Goal: Task Accomplishment & Management: Manage account settings

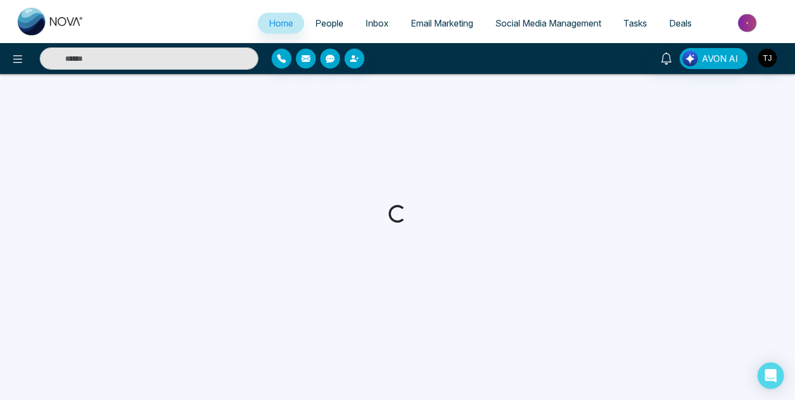
select select "*"
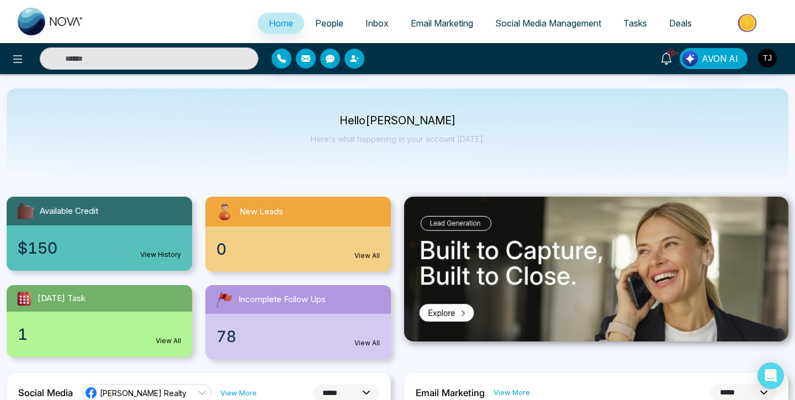
click at [435, 27] on span "Email Marketing" at bounding box center [442, 23] width 62 height 11
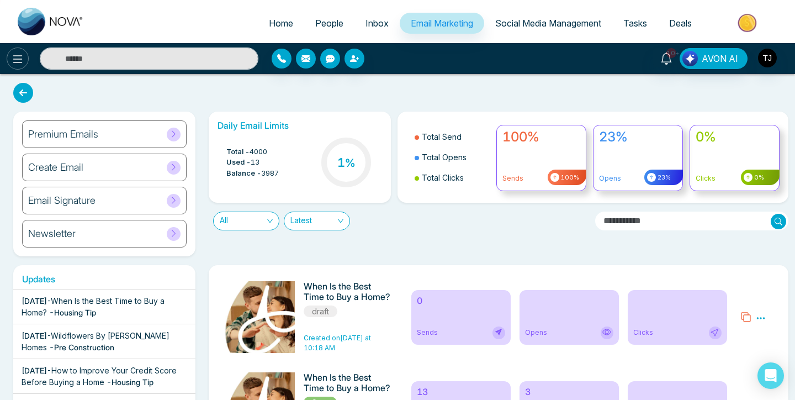
click at [24, 65] on icon at bounding box center [17, 58] width 13 height 13
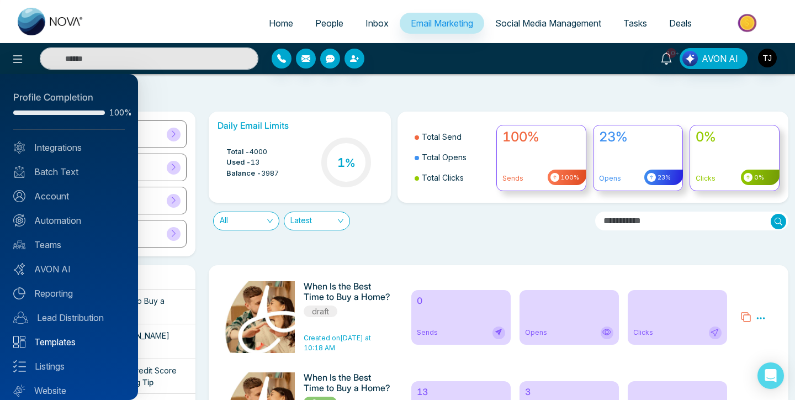
click at [51, 343] on link "Templates" at bounding box center [69, 341] width 112 height 13
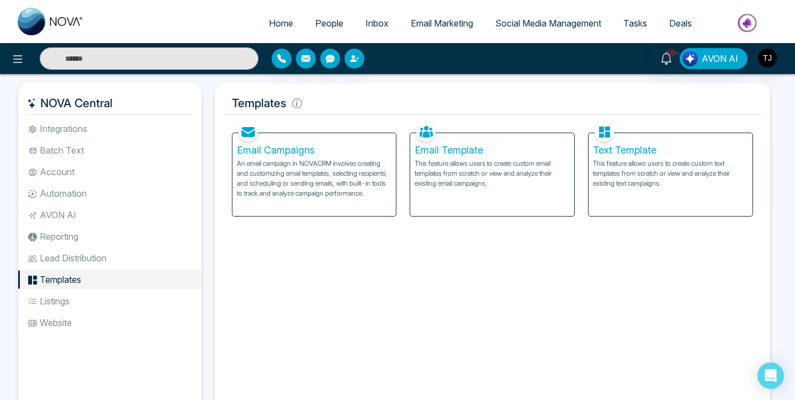
click at [85, 304] on li "Listings" at bounding box center [109, 301] width 183 height 19
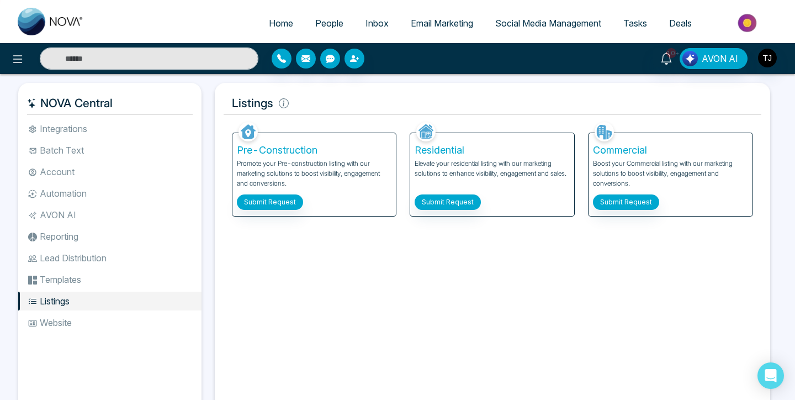
click at [61, 187] on li "Automation" at bounding box center [109, 193] width 183 height 19
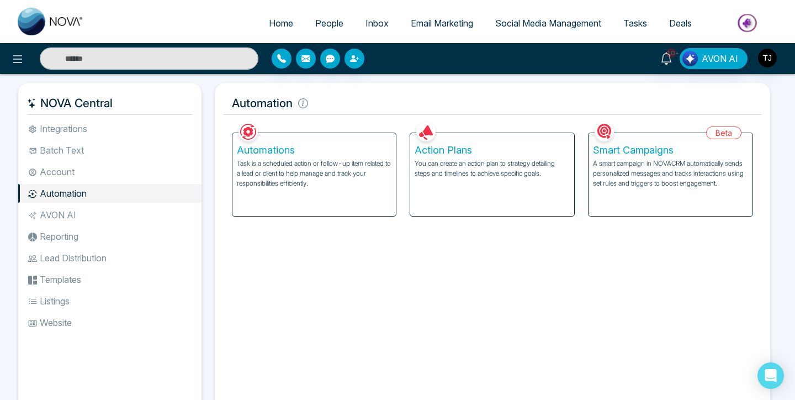
click at [320, 175] on p "Task is a scheduled action or follow-up item related to a lead or client to hel…" at bounding box center [314, 173] width 155 height 30
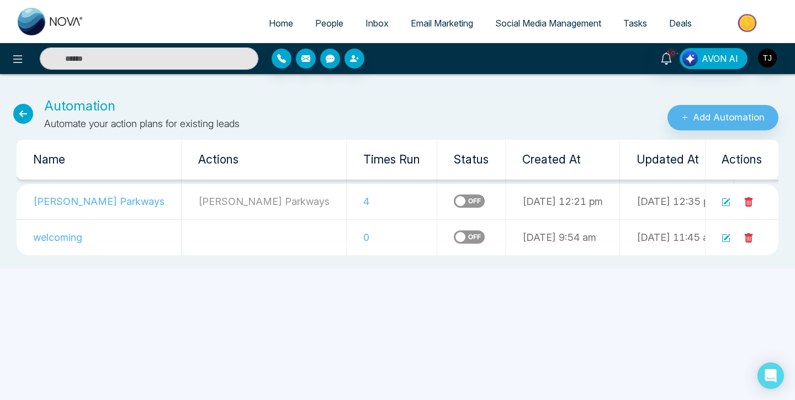
click at [29, 109] on icon at bounding box center [23, 114] width 20 height 20
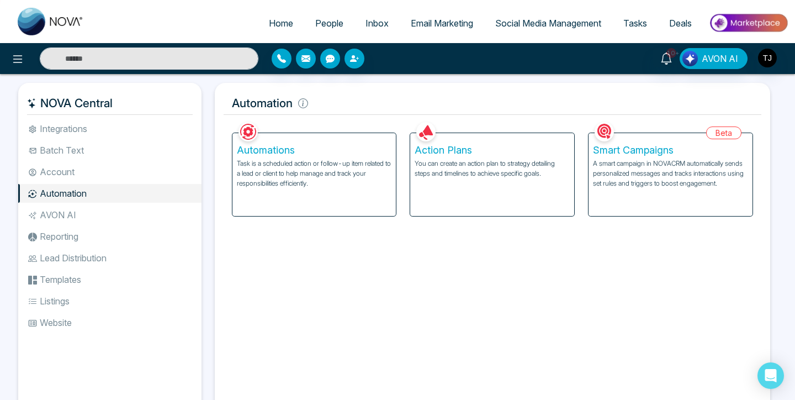
click at [495, 175] on p "You can create an action plan to strategy detailing steps and timelines to achi…" at bounding box center [492, 168] width 155 height 20
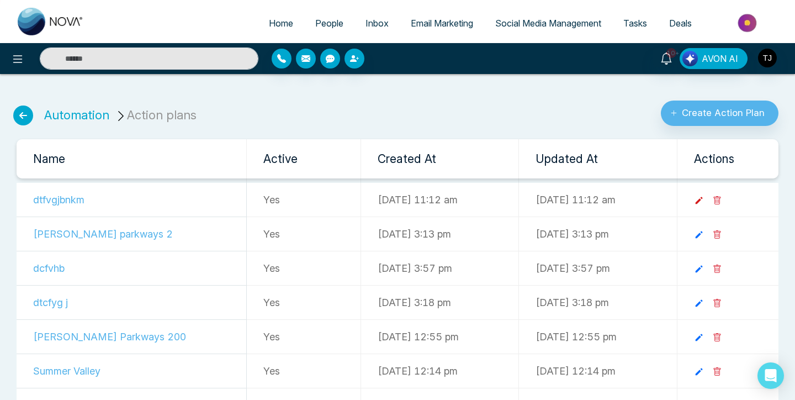
click at [702, 200] on icon at bounding box center [698, 200] width 7 height 7
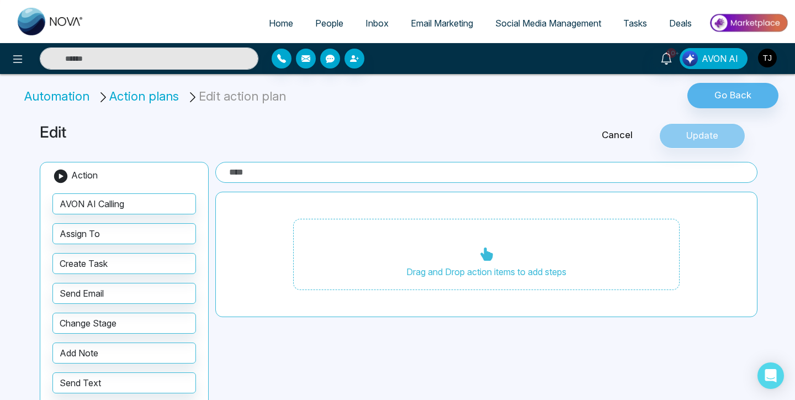
type input "**********"
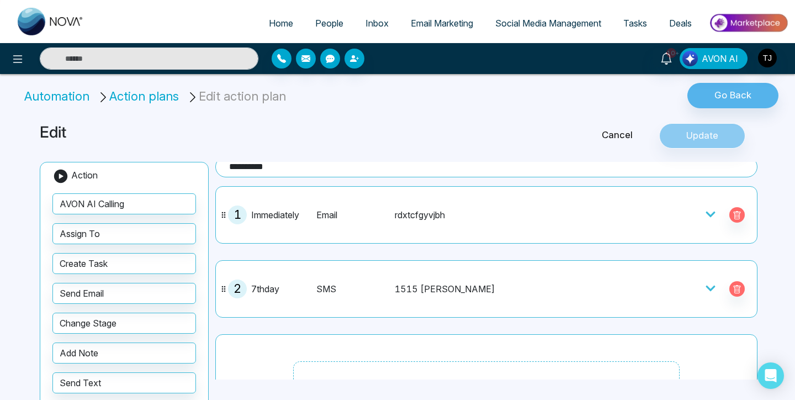
scroll to position [4, 0]
click at [732, 220] on button "button" at bounding box center [736, 216] width 15 height 15
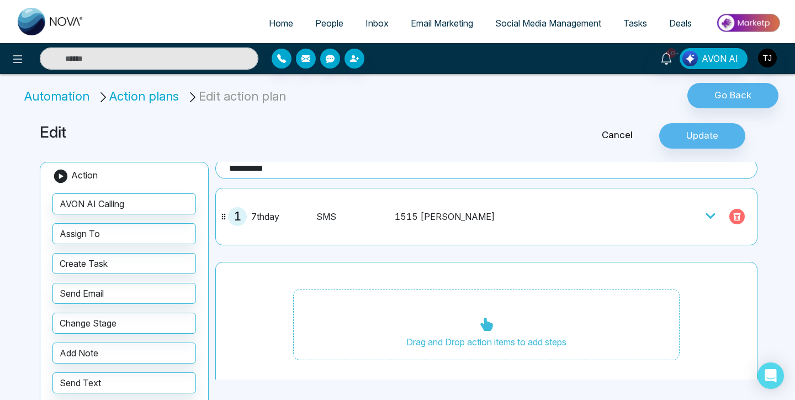
click at [736, 216] on icon "button" at bounding box center [737, 217] width 9 height 9
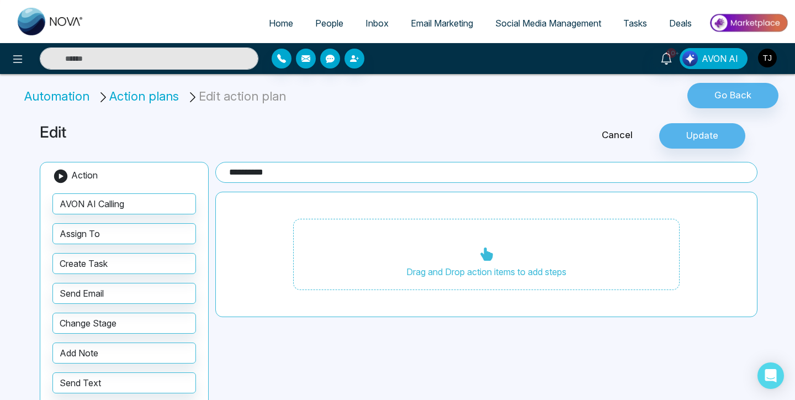
scroll to position [0, 0]
click at [615, 128] on link "Cancel" at bounding box center [617, 135] width 84 height 14
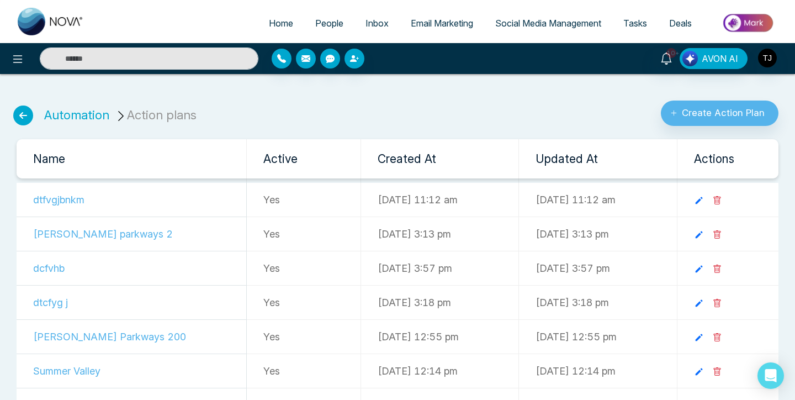
click at [22, 121] on icon at bounding box center [23, 115] width 20 height 20
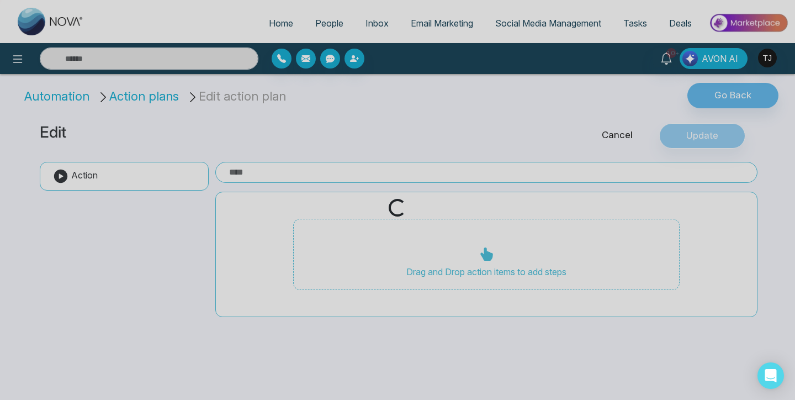
type input "**********"
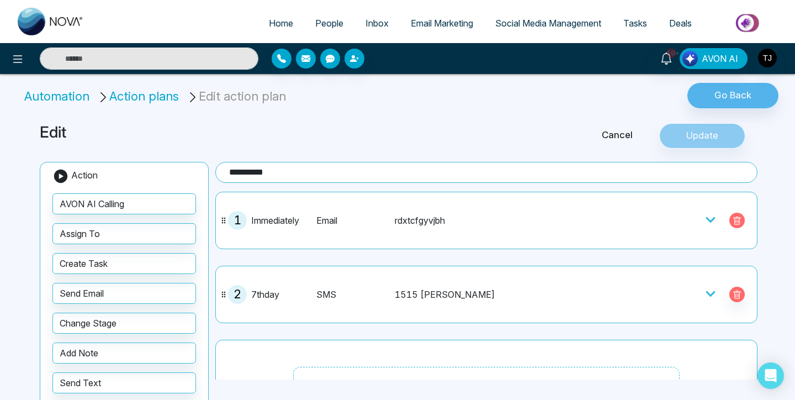
click at [741, 219] on icon "button" at bounding box center [737, 220] width 9 height 9
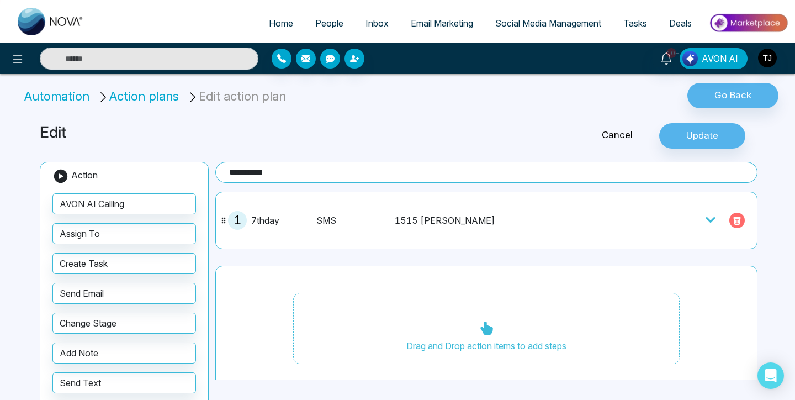
click at [738, 219] on icon "button" at bounding box center [737, 220] width 9 height 9
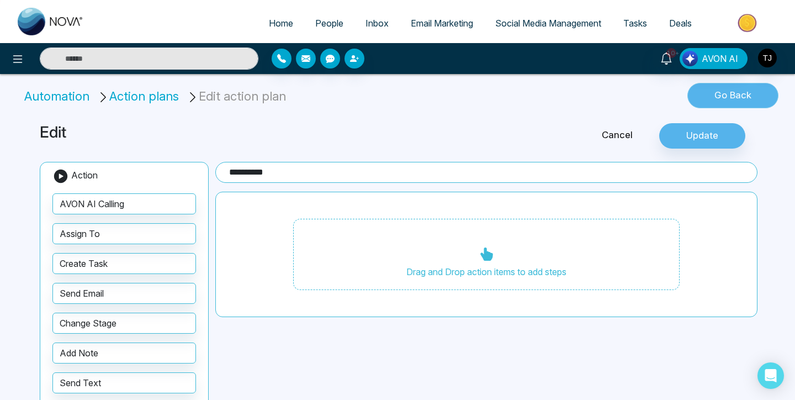
click at [726, 97] on button "Go Back" at bounding box center [733, 95] width 91 height 25
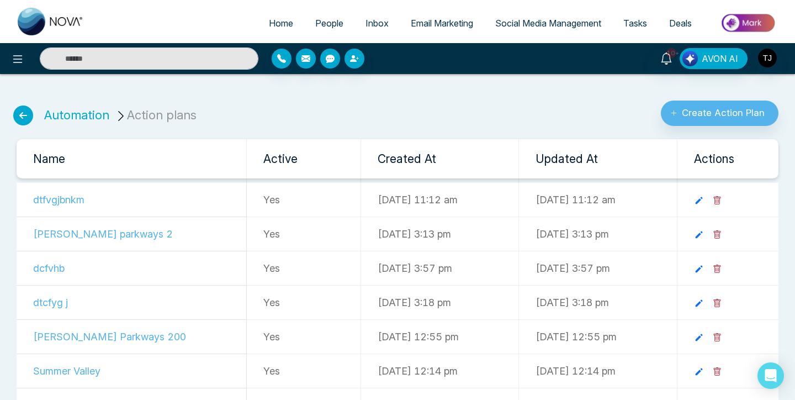
click at [737, 193] on td at bounding box center [728, 200] width 102 height 34
click at [722, 197] on icon at bounding box center [717, 200] width 9 height 9
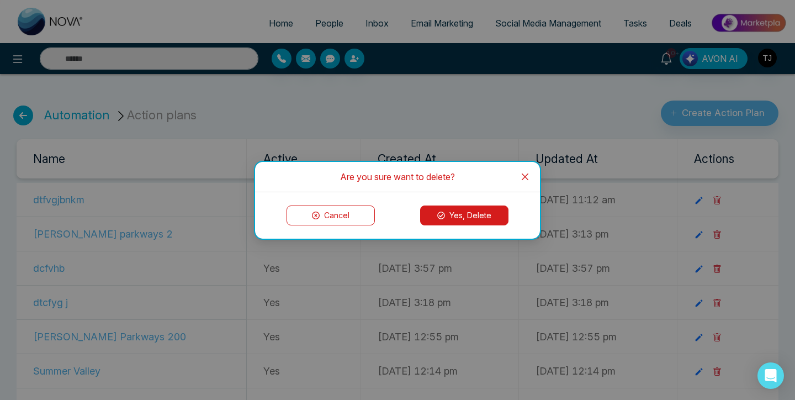
click at [463, 214] on button "Yes, Delete" at bounding box center [464, 215] width 88 height 20
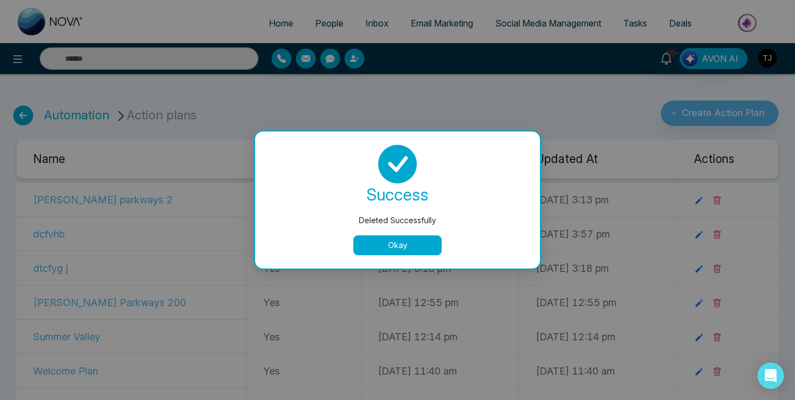
click at [404, 238] on button "Okay" at bounding box center [397, 245] width 88 height 20
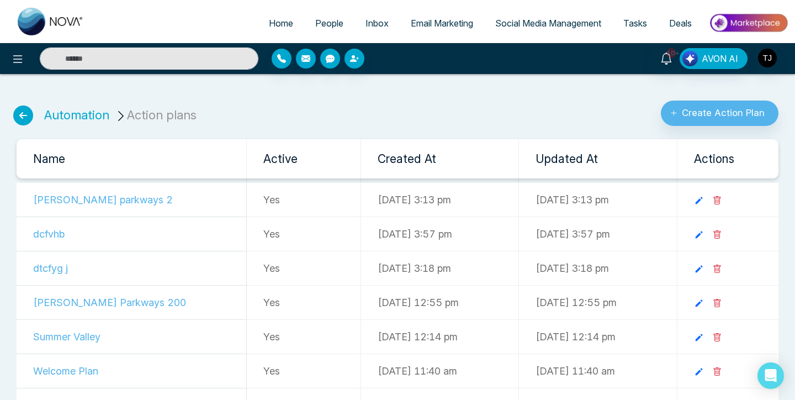
click at [722, 233] on icon at bounding box center [717, 234] width 9 height 9
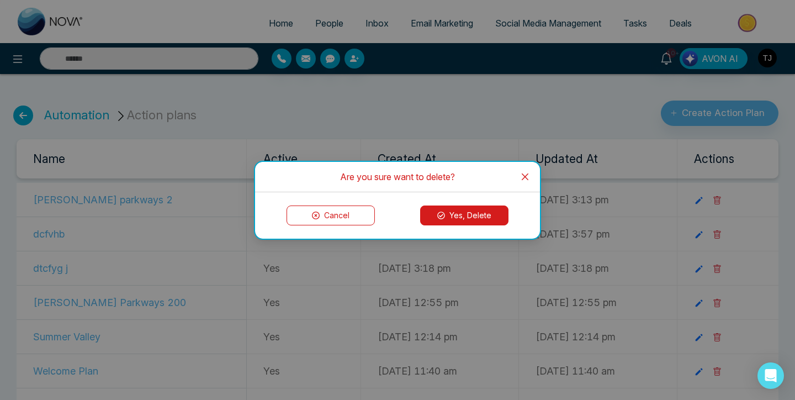
click at [470, 202] on div "Cancel Yes, Delete" at bounding box center [397, 215] width 285 height 46
click at [470, 210] on button "Yes, Delete" at bounding box center [464, 215] width 88 height 20
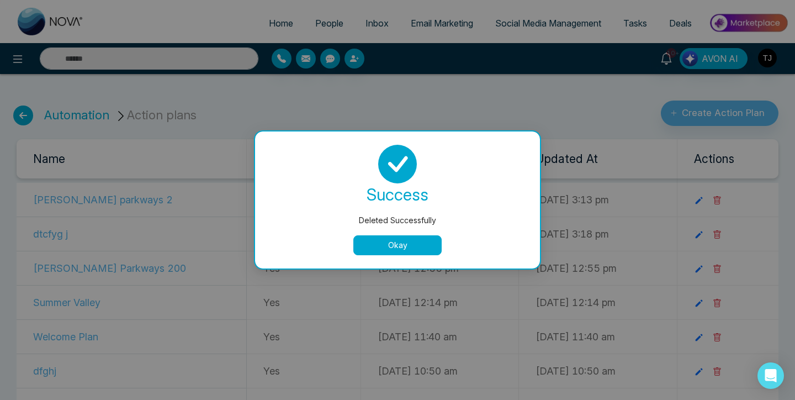
click at [409, 243] on button "Okay" at bounding box center [397, 245] width 88 height 20
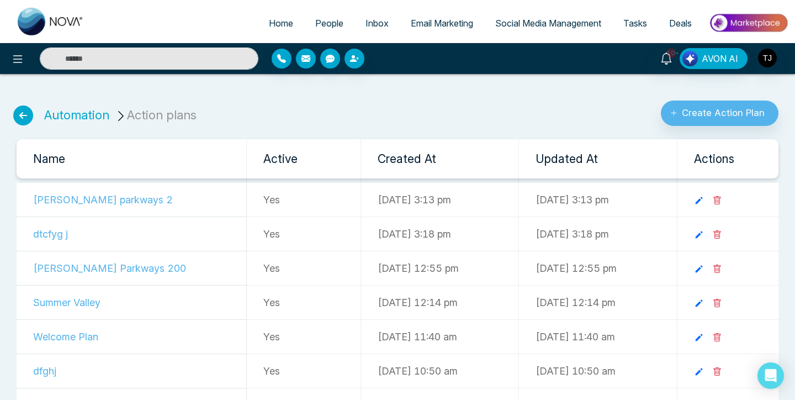
click at [719, 236] on icon at bounding box center [717, 236] width 3 height 4
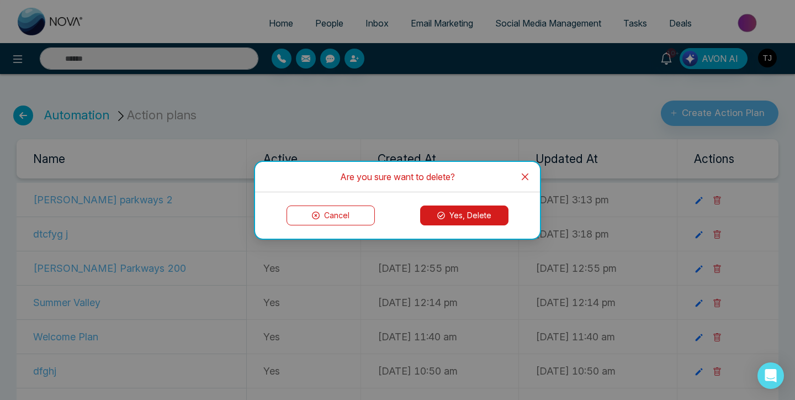
click at [466, 215] on button "Yes, Delete" at bounding box center [464, 215] width 88 height 20
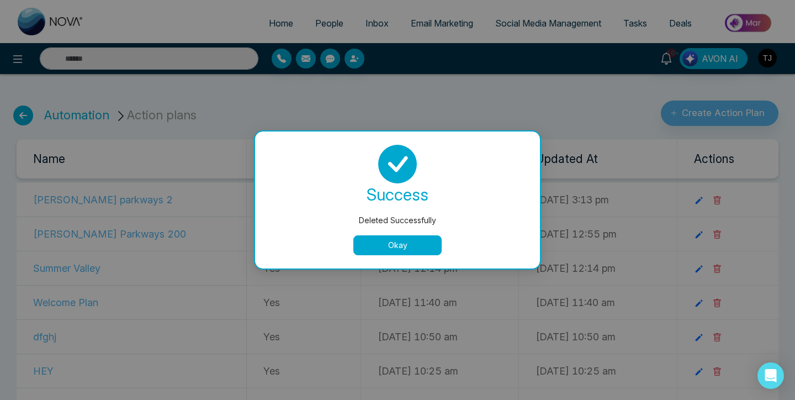
click at [425, 255] on div "success Deleted Successfully Okay" at bounding box center [397, 199] width 285 height 137
click at [419, 241] on button "Okay" at bounding box center [397, 245] width 88 height 20
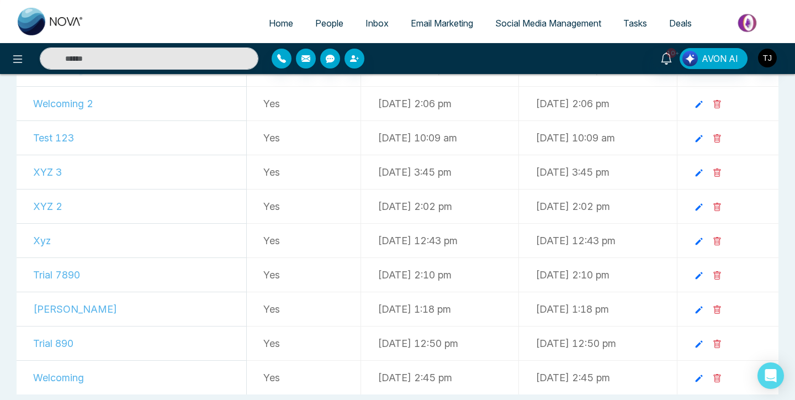
scroll to position [686, 0]
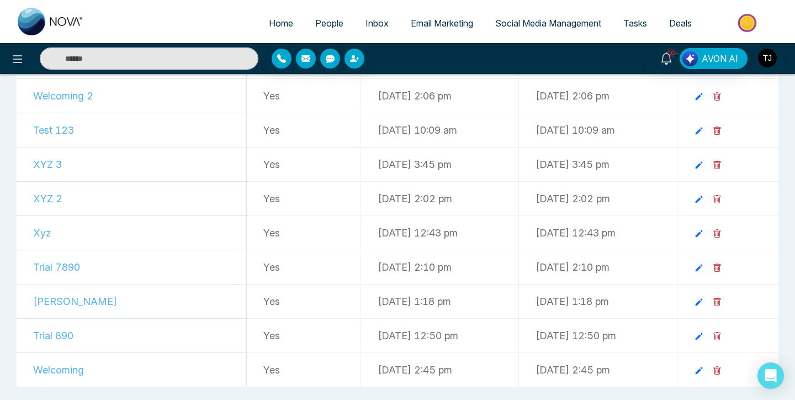
click at [721, 368] on icon at bounding box center [716, 370] width 7 height 8
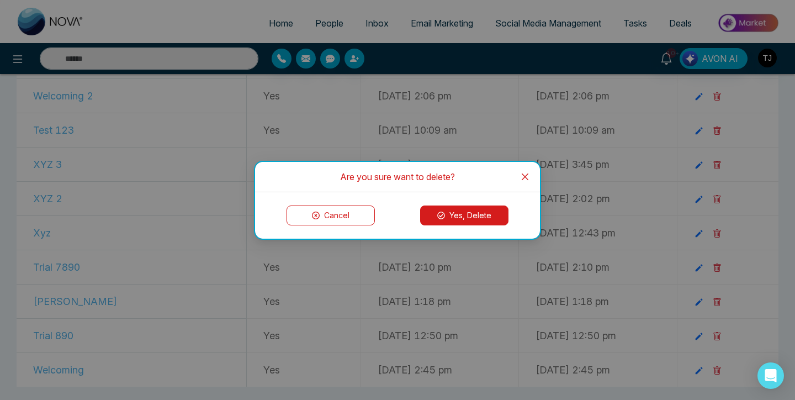
click at [512, 219] on div "Cancel Yes, Delete" at bounding box center [397, 215] width 258 height 20
click at [509, 219] on div "Cancel Yes, Delete" at bounding box center [397, 215] width 258 height 20
click at [496, 220] on button "Yes, Delete" at bounding box center [464, 215] width 88 height 20
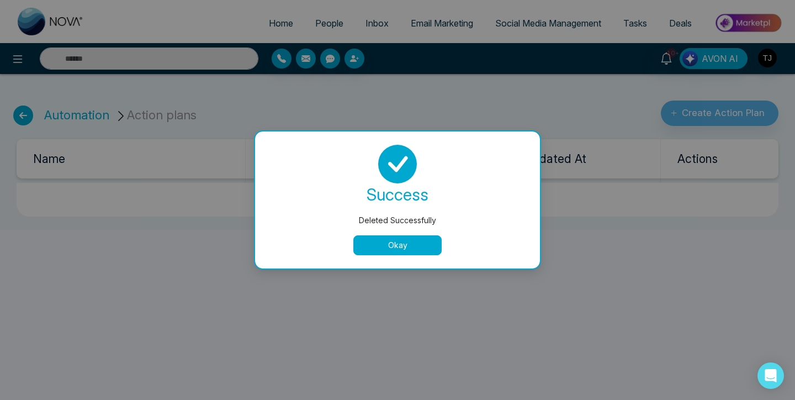
click at [428, 239] on button "Okay" at bounding box center [397, 245] width 88 height 20
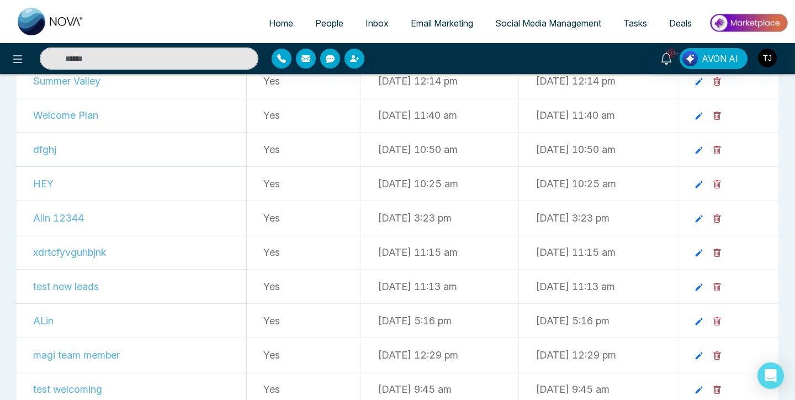
scroll to position [182, 0]
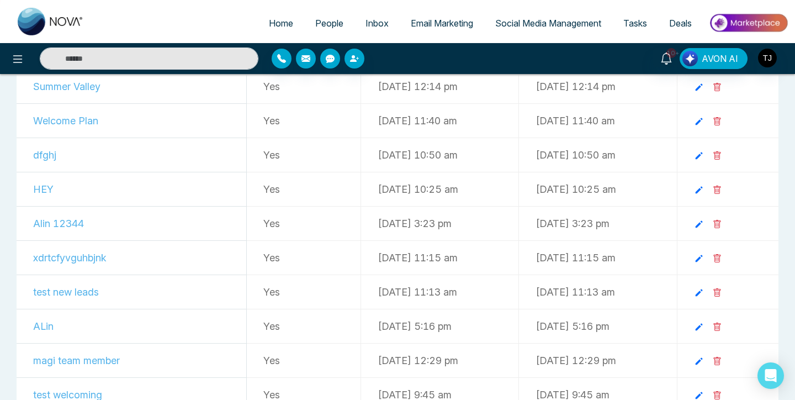
click at [722, 154] on icon at bounding box center [717, 155] width 9 height 9
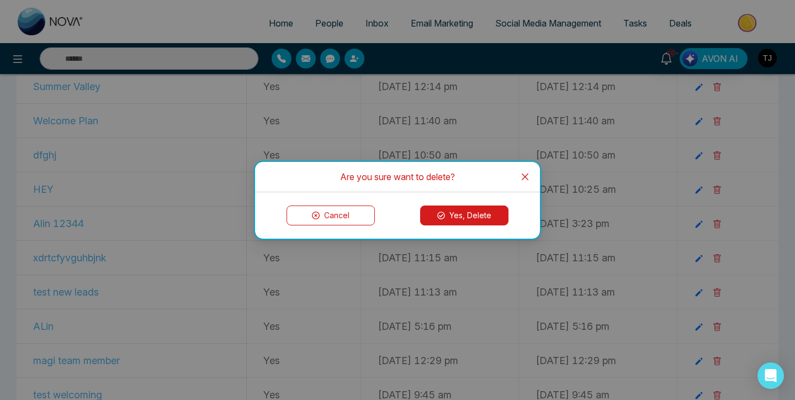
click at [487, 215] on button "Yes, Delete" at bounding box center [464, 215] width 88 height 20
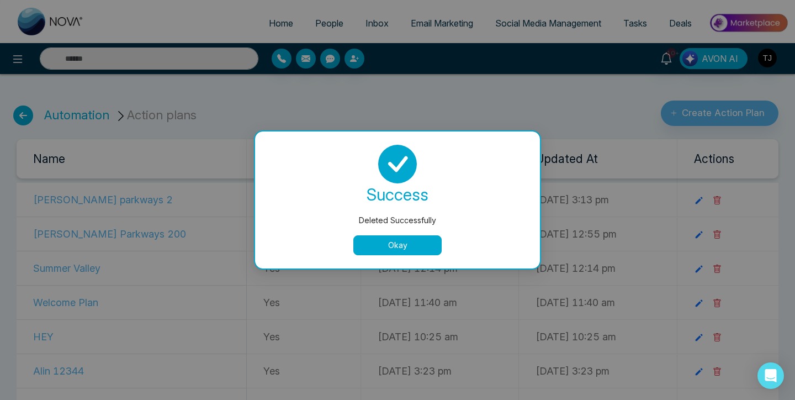
click at [404, 239] on button "Okay" at bounding box center [397, 245] width 88 height 20
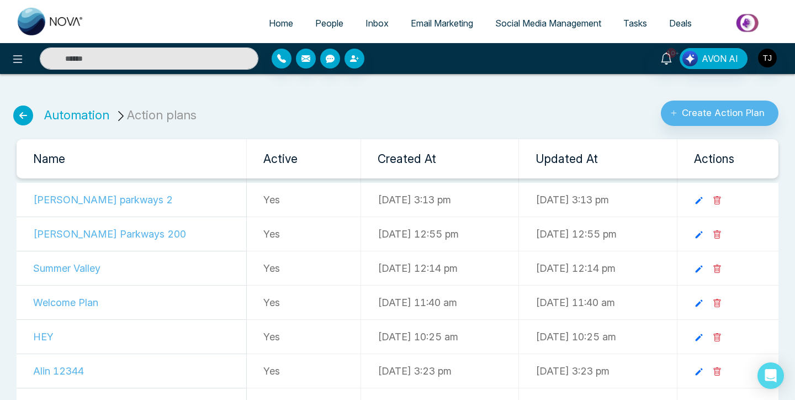
click at [101, 203] on td "[PERSON_NAME] parkways 2" at bounding box center [132, 200] width 230 height 34
click at [713, 203] on link at bounding box center [703, 200] width 19 height 12
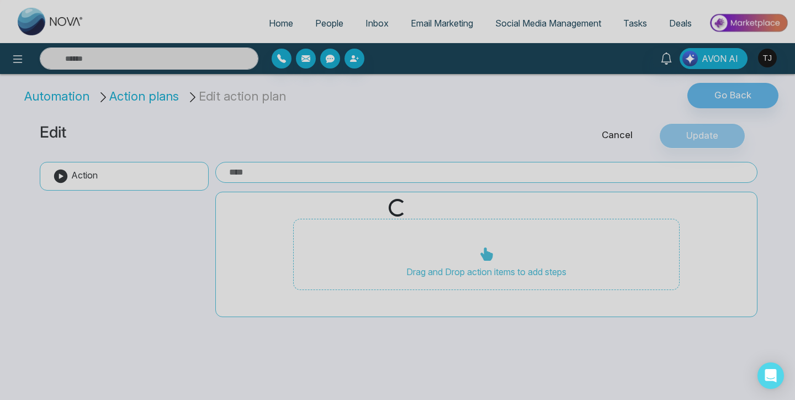
type input "**********"
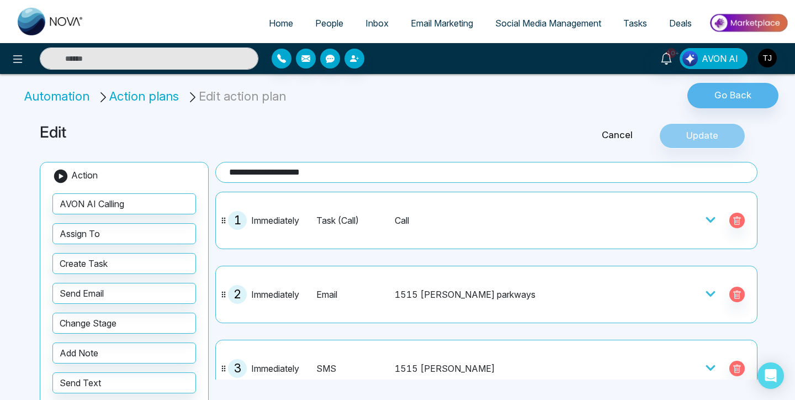
click at [707, 216] on icon at bounding box center [710, 219] width 11 height 11
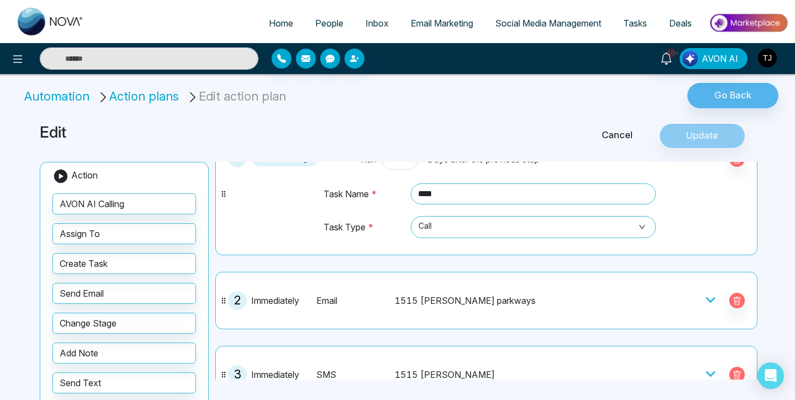
scroll to position [83, 0]
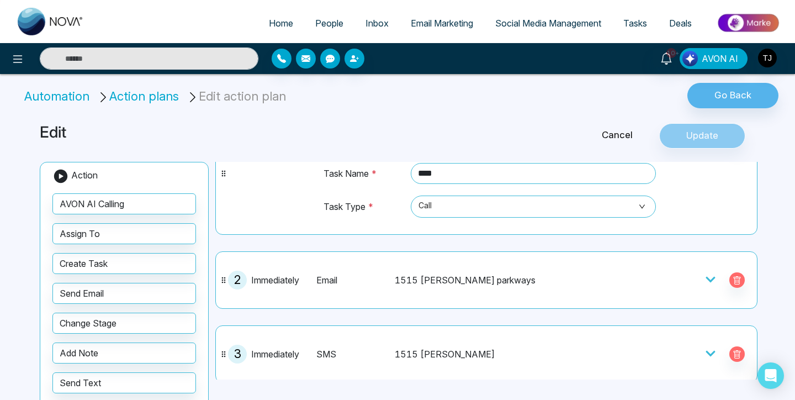
click at [708, 277] on icon at bounding box center [710, 279] width 11 height 11
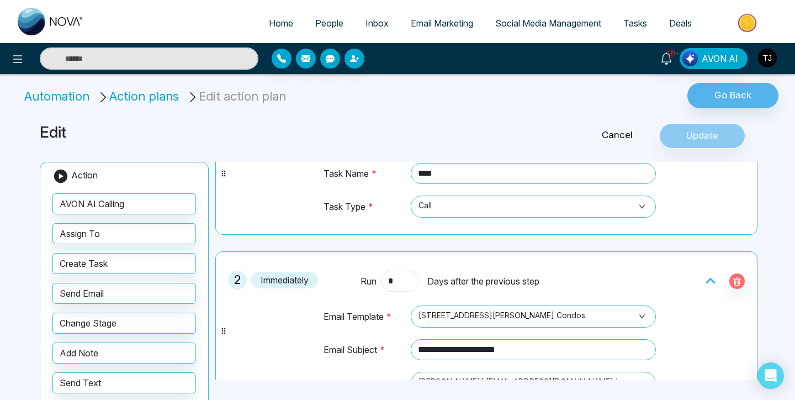
click at [394, 285] on input "*" at bounding box center [400, 281] width 38 height 21
click at [707, 276] on icon at bounding box center [710, 280] width 11 height 11
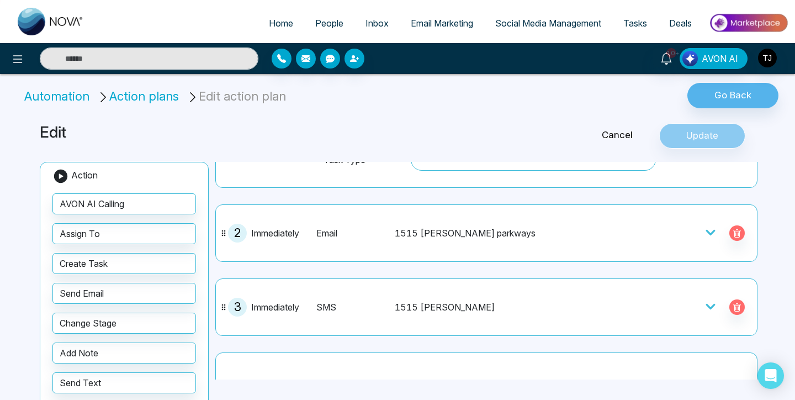
scroll to position [133, 0]
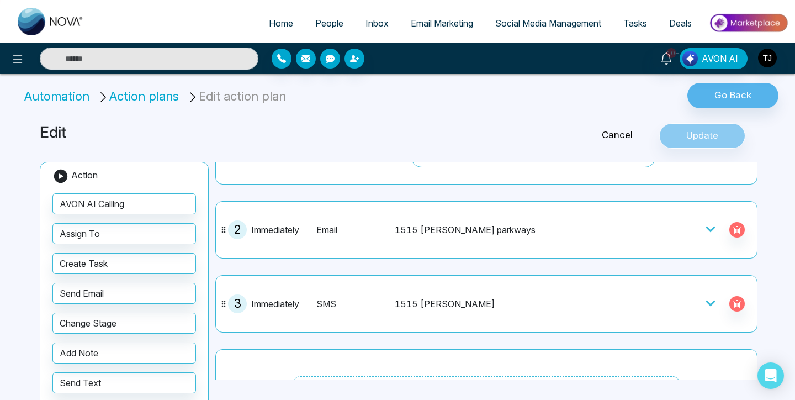
click at [707, 306] on icon at bounding box center [710, 303] width 11 height 11
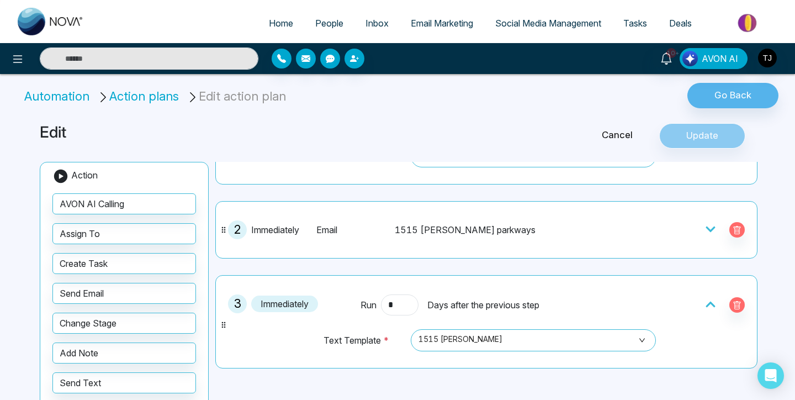
click at [712, 306] on icon at bounding box center [710, 304] width 11 height 11
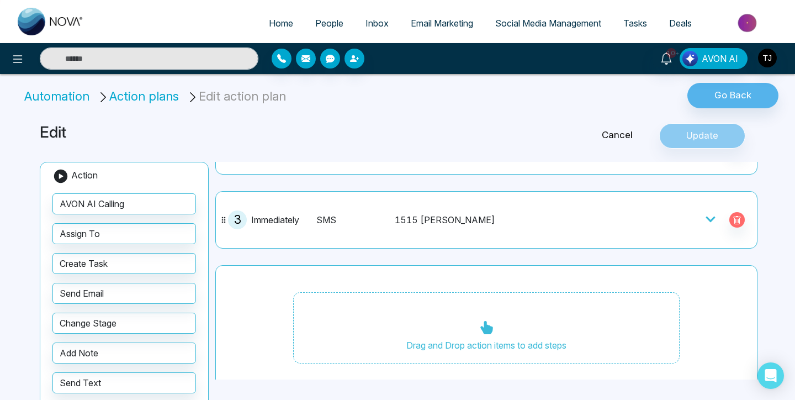
scroll to position [228, 0]
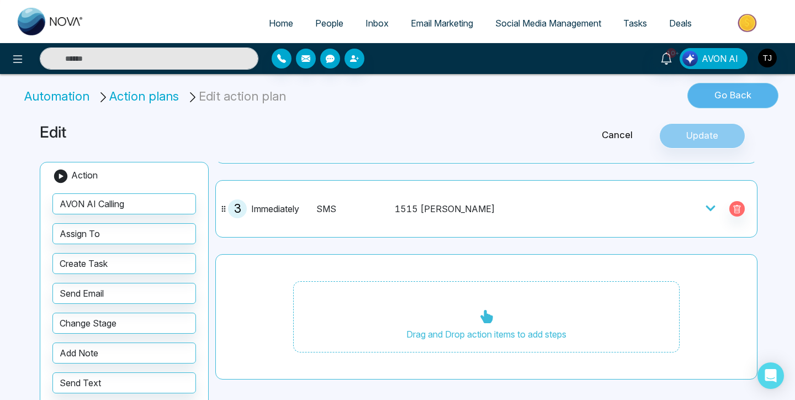
click at [731, 101] on button "Go Back" at bounding box center [733, 95] width 91 height 25
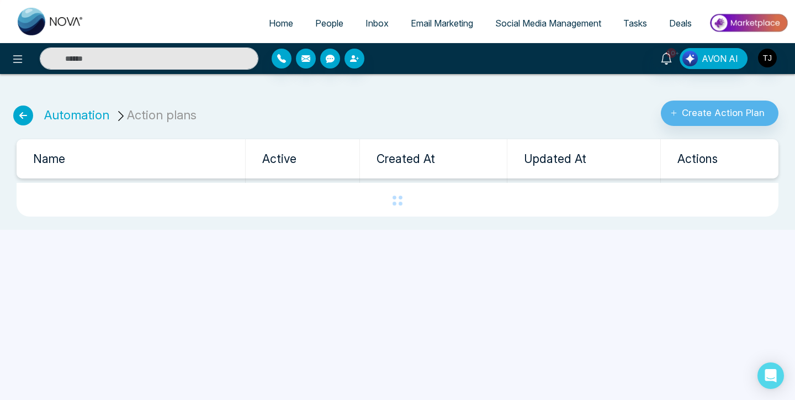
click at [27, 117] on icon at bounding box center [23, 115] width 20 height 20
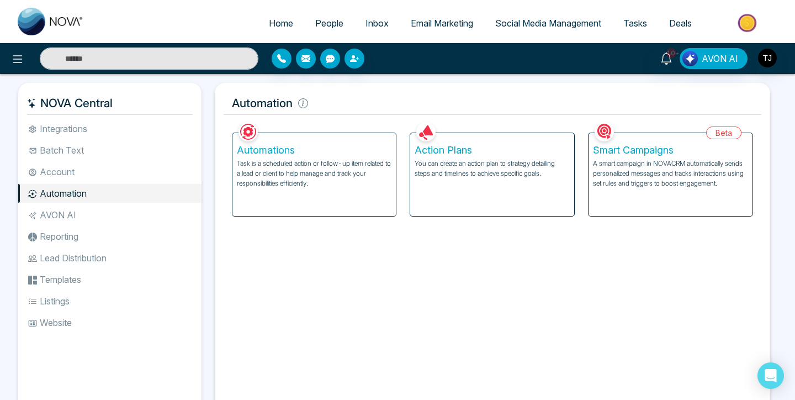
click at [306, 199] on div "Automations Task is a scheduled action or follow-up item related to a lead or c…" at bounding box center [314, 174] width 164 height 83
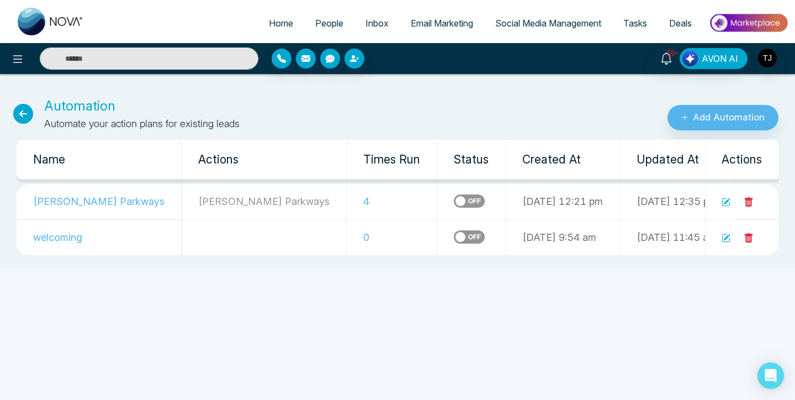
click at [16, 114] on icon at bounding box center [23, 114] width 20 height 20
click at [709, 118] on button "Add Automation" at bounding box center [723, 117] width 111 height 25
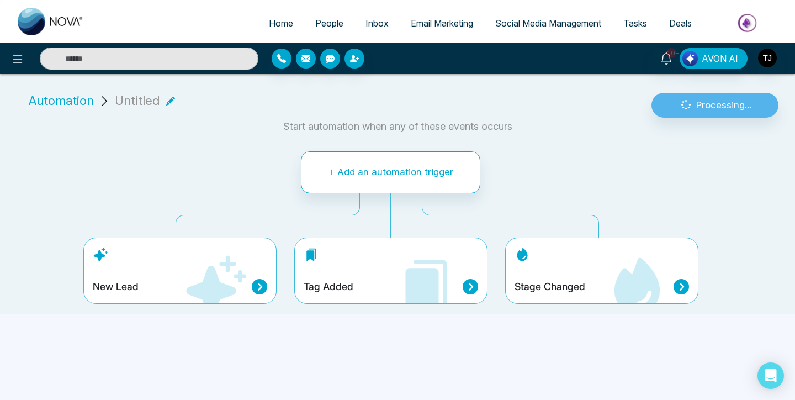
click at [203, 284] on icon at bounding box center [216, 285] width 60 height 60
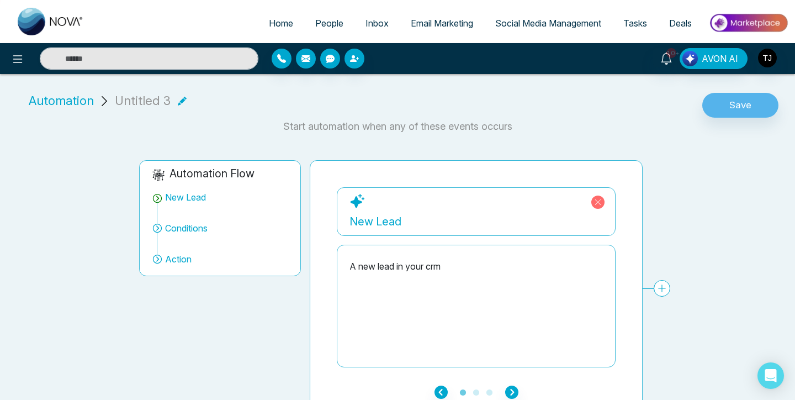
click at [391, 267] on div "A new lead in your crm" at bounding box center [476, 266] width 253 height 13
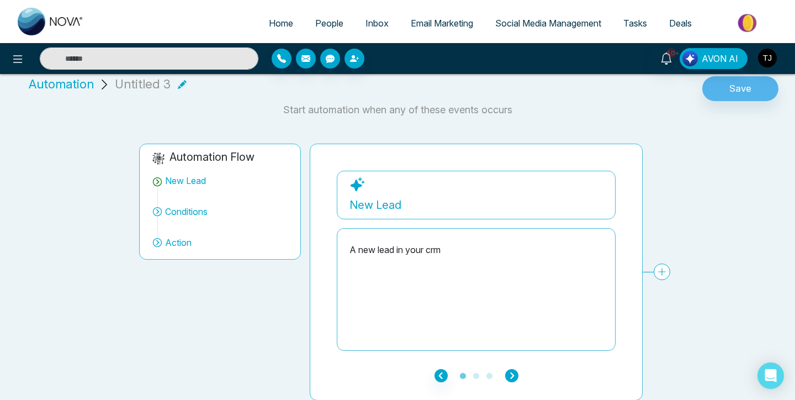
click at [506, 370] on icon "button" at bounding box center [511, 375] width 13 height 13
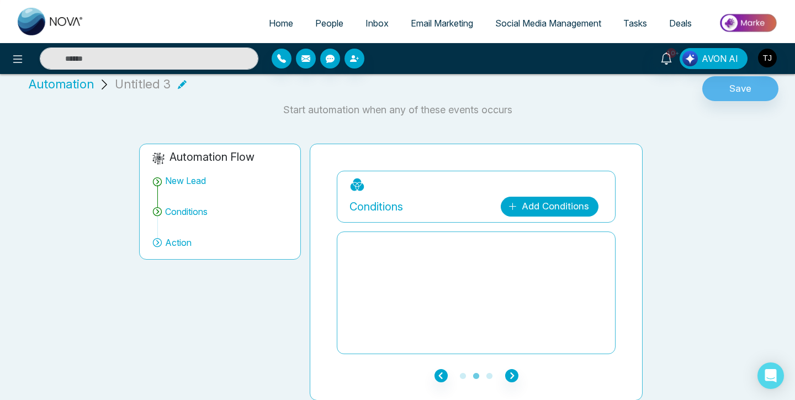
click at [548, 202] on link "Add Conditions" at bounding box center [550, 207] width 98 height 20
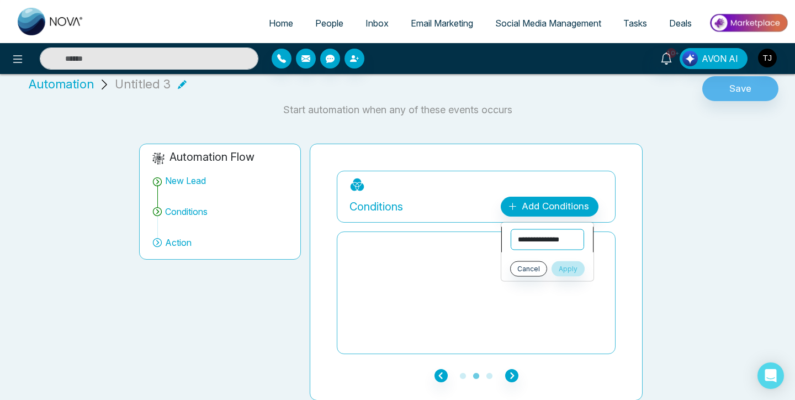
click at [544, 240] on select "**********" at bounding box center [547, 239] width 73 height 21
select select "**********"
click at [511, 229] on select "**********" at bounding box center [547, 239] width 73 height 21
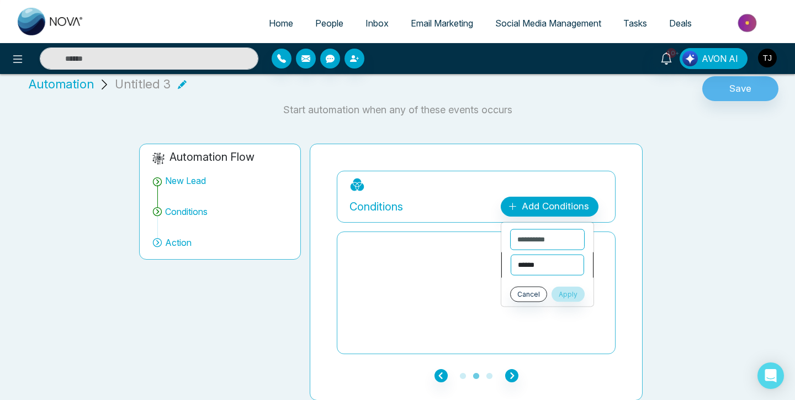
click at [535, 264] on select "**********" at bounding box center [547, 265] width 73 height 21
select select "********"
click at [511, 255] on select "**********" at bounding box center [547, 265] width 73 height 21
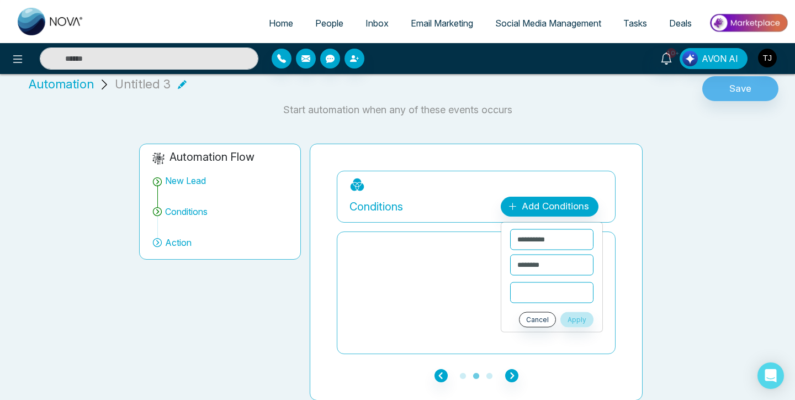
click at [539, 295] on input "text" at bounding box center [551, 292] width 83 height 21
type input "*"
click at [581, 317] on button "Apply" at bounding box center [577, 319] width 33 height 15
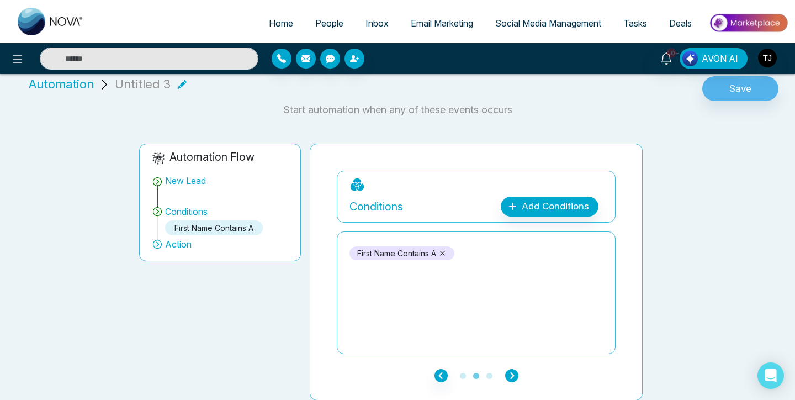
click at [514, 369] on icon "button" at bounding box center [511, 375] width 13 height 13
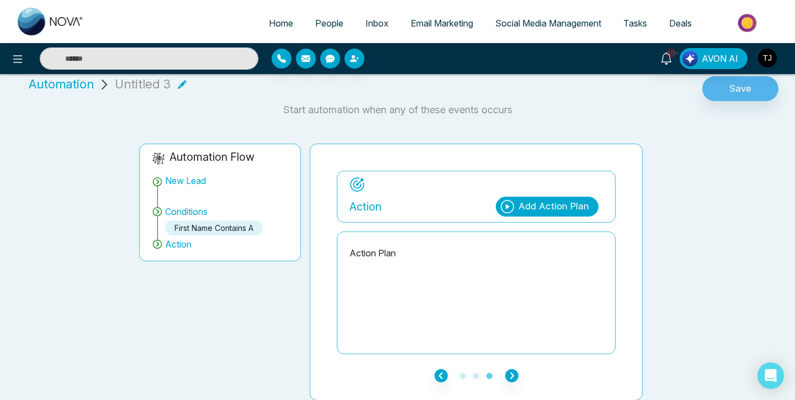
click at [522, 199] on div "Add Action Plan" at bounding box center [554, 206] width 71 height 14
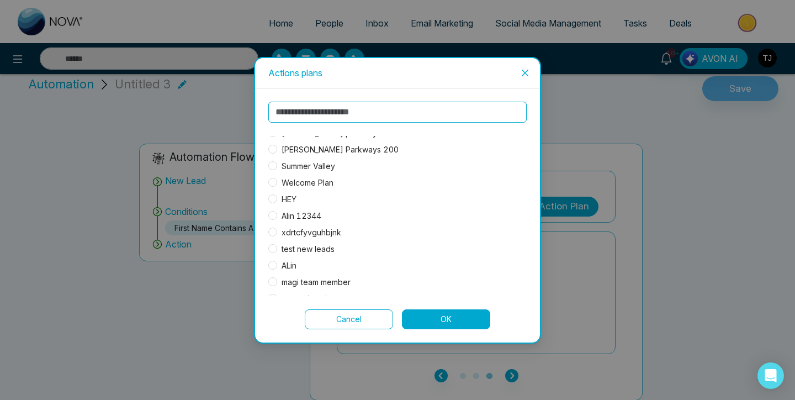
scroll to position [9, 0]
click at [303, 180] on span "Welcome Plan" at bounding box center [307, 182] width 61 height 12
click at [432, 321] on button "OK" at bounding box center [446, 319] width 88 height 20
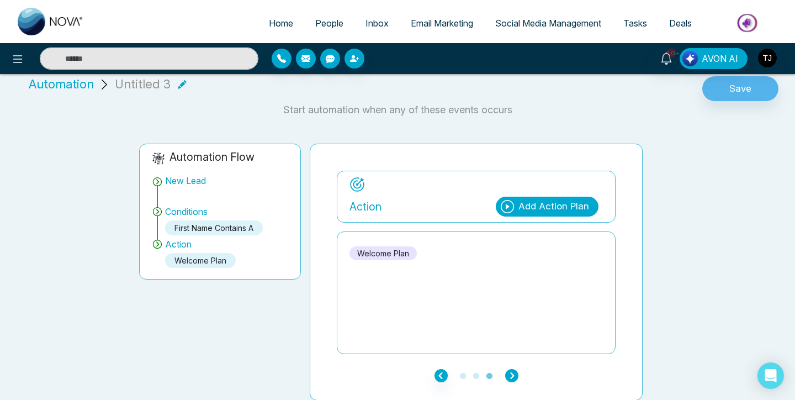
click at [511, 375] on icon "button" at bounding box center [511, 375] width 13 height 13
click at [741, 88] on button "Save" at bounding box center [740, 88] width 76 height 25
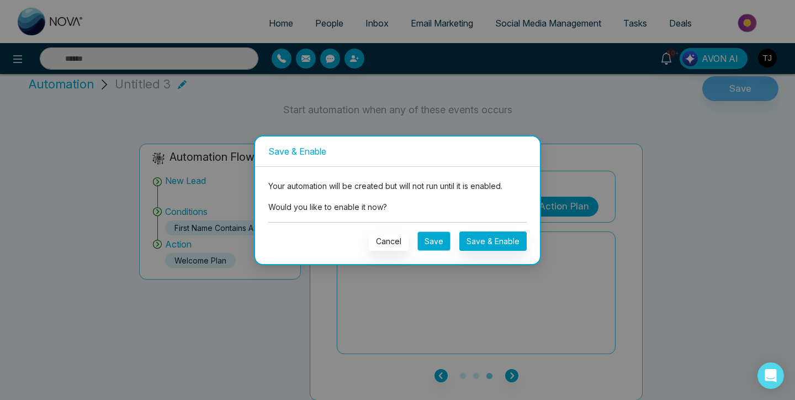
click at [441, 241] on button "Save" at bounding box center [433, 240] width 33 height 19
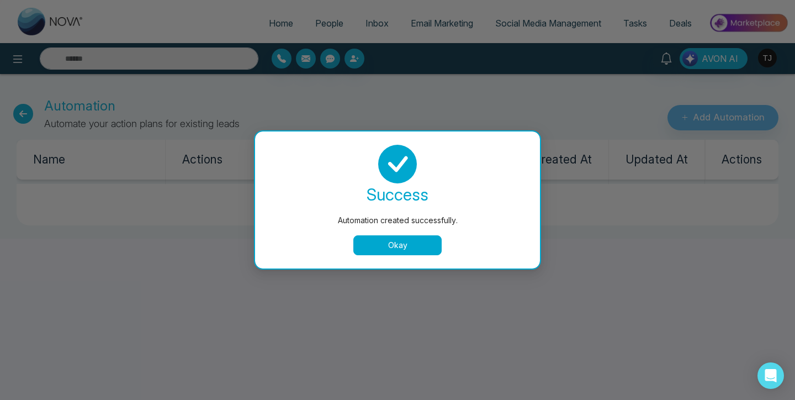
click at [396, 237] on button "Okay" at bounding box center [397, 245] width 88 height 20
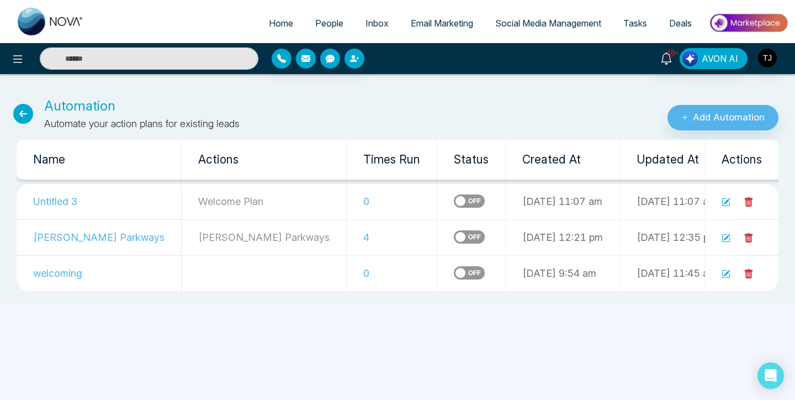
click at [67, 203] on td "Untitled 3" at bounding box center [99, 202] width 165 height 36
click at [273, 31] on link "Home" at bounding box center [281, 23] width 46 height 21
select select "*"
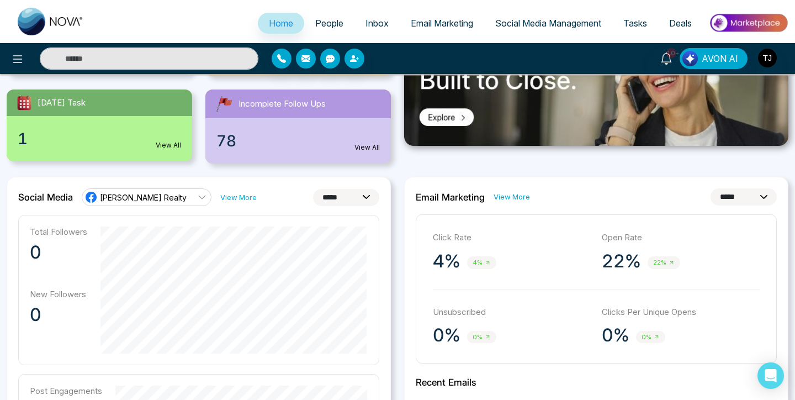
scroll to position [215, 0]
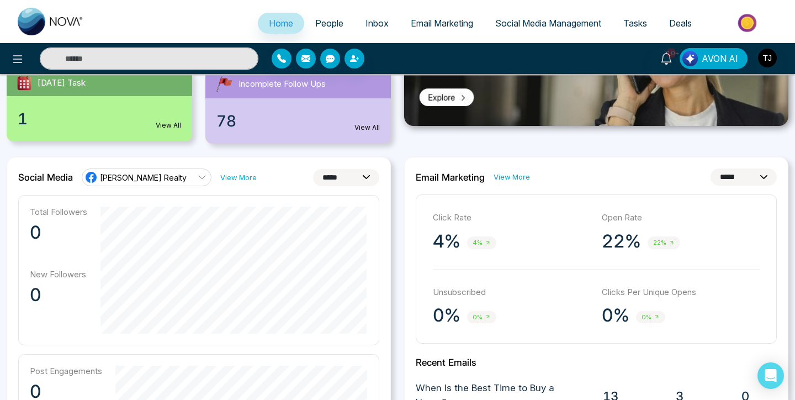
click at [152, 180] on span "[PERSON_NAME] Realty" at bounding box center [143, 177] width 87 height 10
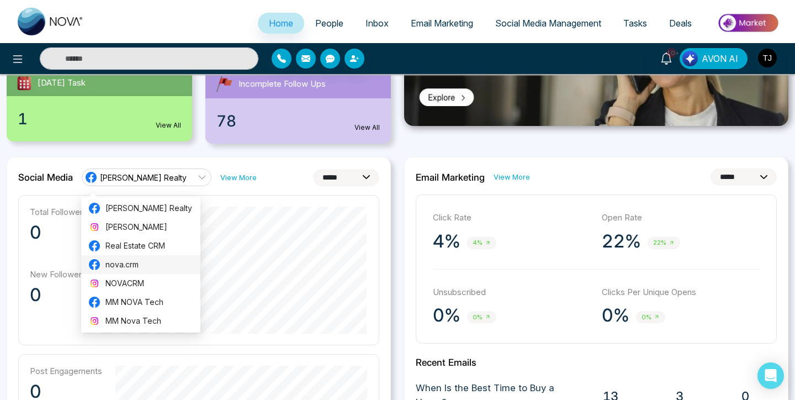
click at [137, 262] on span "nova.crm" at bounding box center [149, 264] width 88 height 12
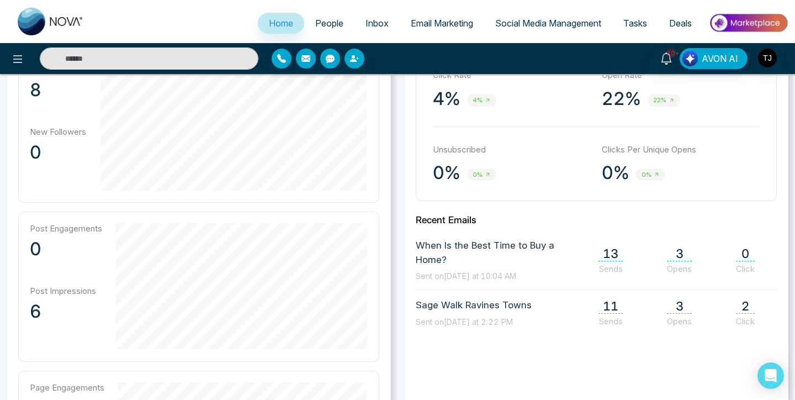
scroll to position [307, 0]
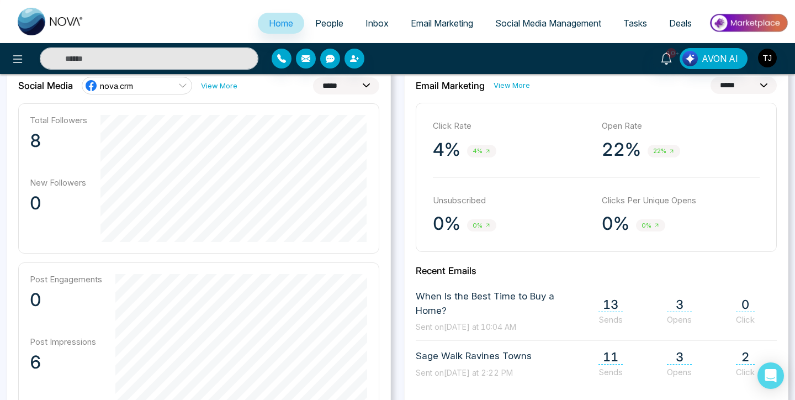
click at [162, 94] on link "nova.crm" at bounding box center [137, 86] width 110 height 18
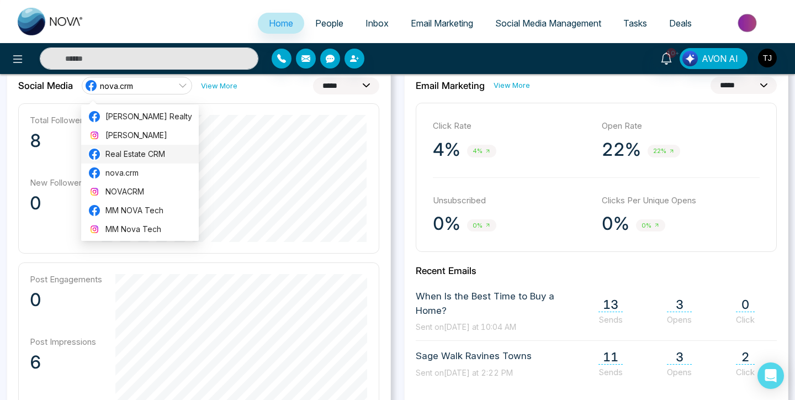
click at [153, 158] on span "Real Estate CRM" at bounding box center [148, 154] width 87 height 12
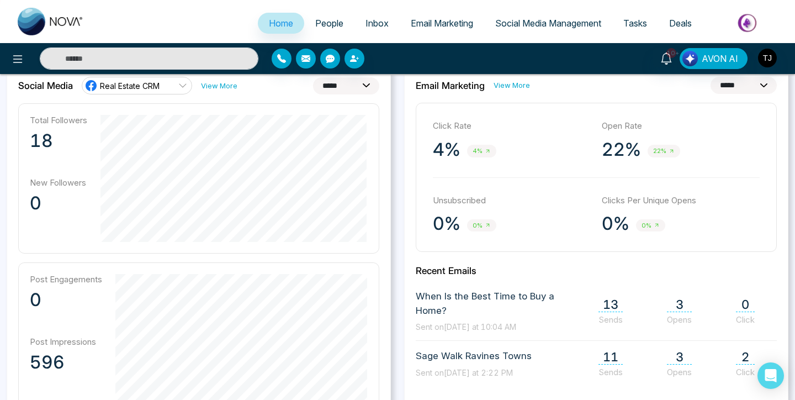
click at [160, 92] on link "Real Estate CRM" at bounding box center [137, 86] width 110 height 18
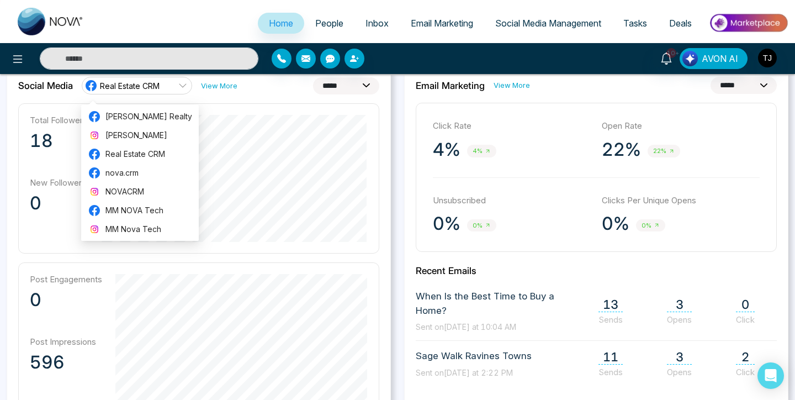
click at [482, 205] on p "Unsubscribed" at bounding box center [512, 200] width 158 height 13
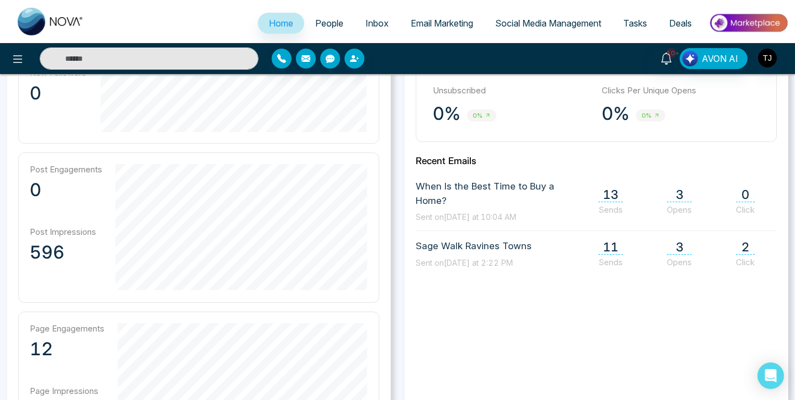
scroll to position [404, 0]
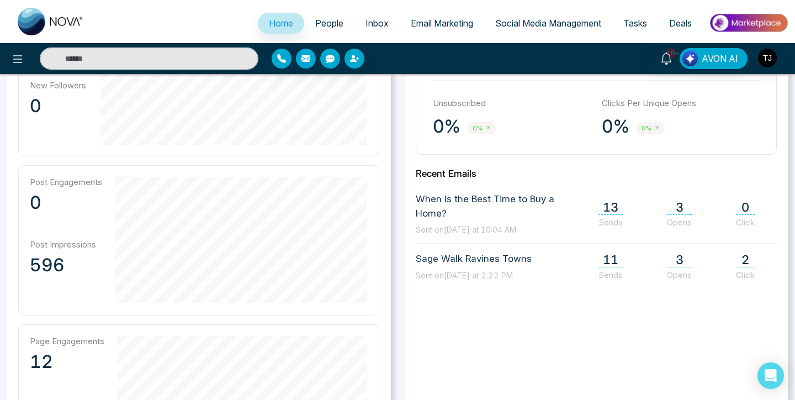
click at [327, 11] on ul "Home People Inbox Email Marketing Social Media Management Tasks Deals" at bounding box center [442, 24] width 694 height 30
click at [326, 22] on span "People" at bounding box center [329, 23] width 28 height 11
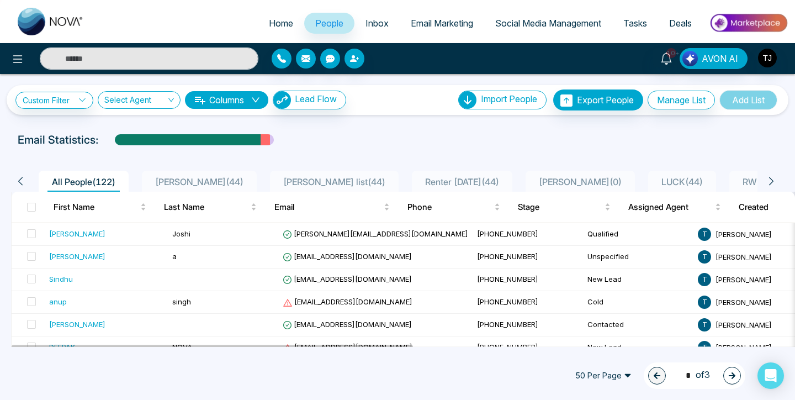
click at [269, 24] on span "Home" at bounding box center [281, 23] width 24 height 11
select select "*"
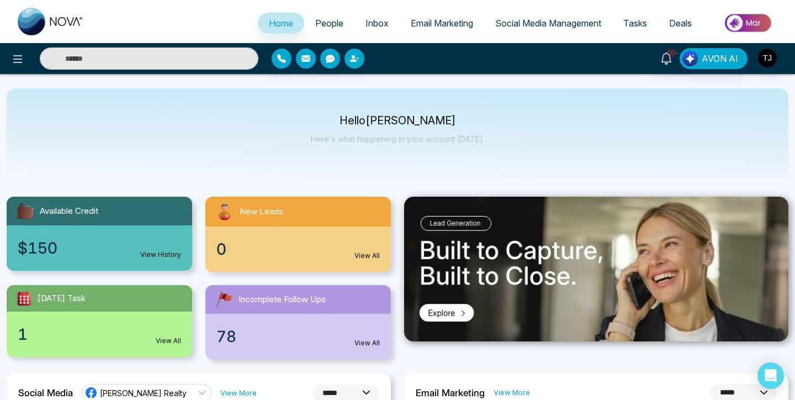
click at [269, 23] on span "Home" at bounding box center [281, 23] width 24 height 11
click at [320, 11] on ul "Home People Inbox Email Marketing Social Media Management Tasks Deals" at bounding box center [442, 24] width 694 height 30
click at [321, 22] on span "People" at bounding box center [329, 23] width 28 height 11
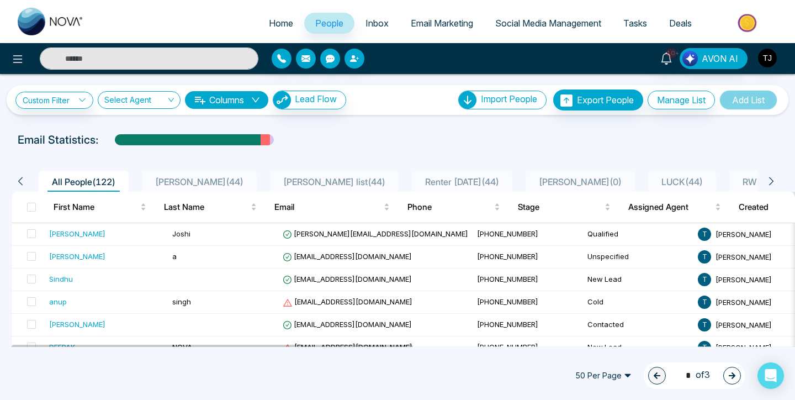
click at [373, 27] on span "Inbox" at bounding box center [377, 23] width 23 height 11
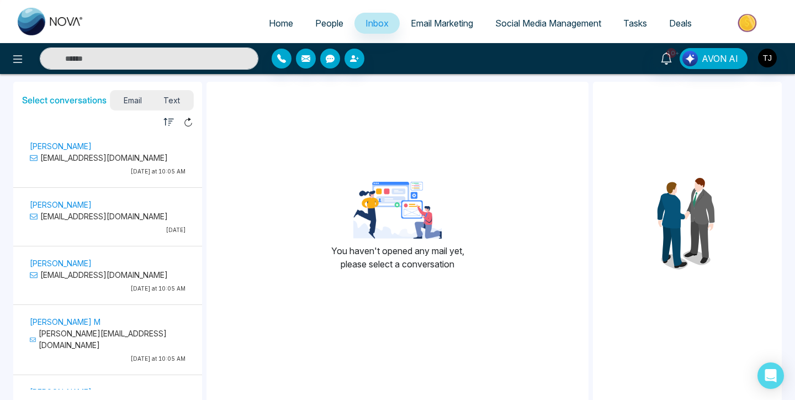
click at [103, 160] on p "[EMAIL_ADDRESS][DOMAIN_NAME]" at bounding box center [108, 158] width 156 height 12
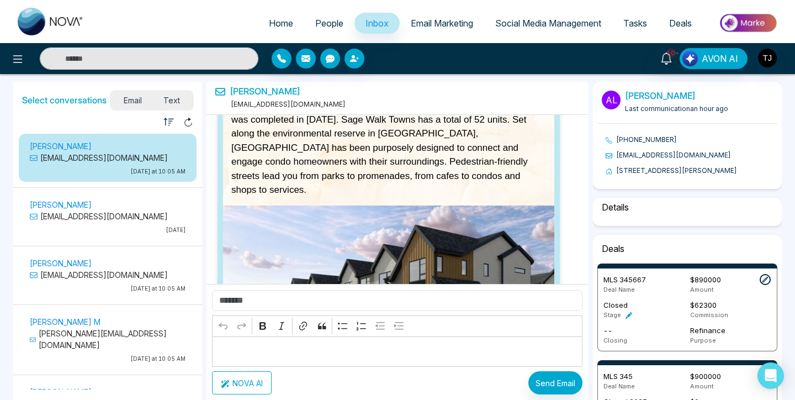
select select "****"
select select "*******"
select select "*****"
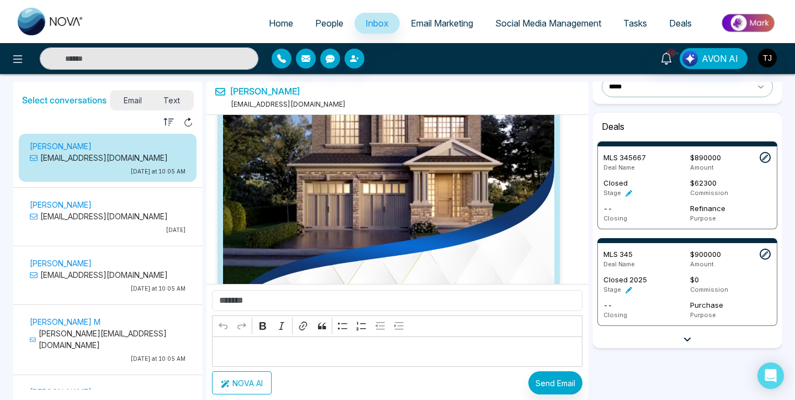
scroll to position [34, 0]
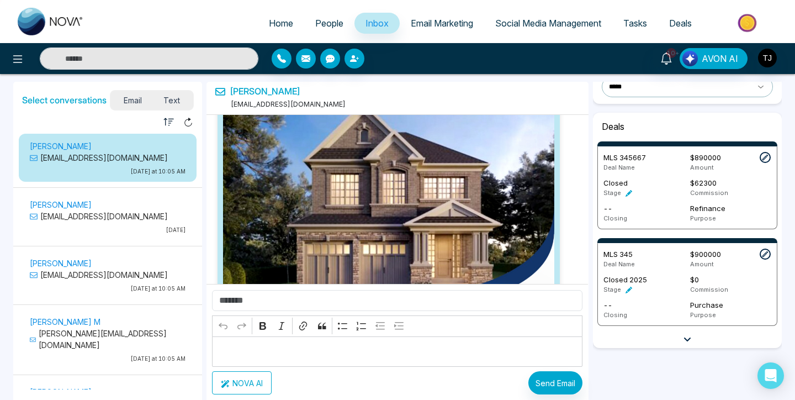
click at [130, 219] on p "[EMAIL_ADDRESS][DOMAIN_NAME]" at bounding box center [108, 216] width 156 height 12
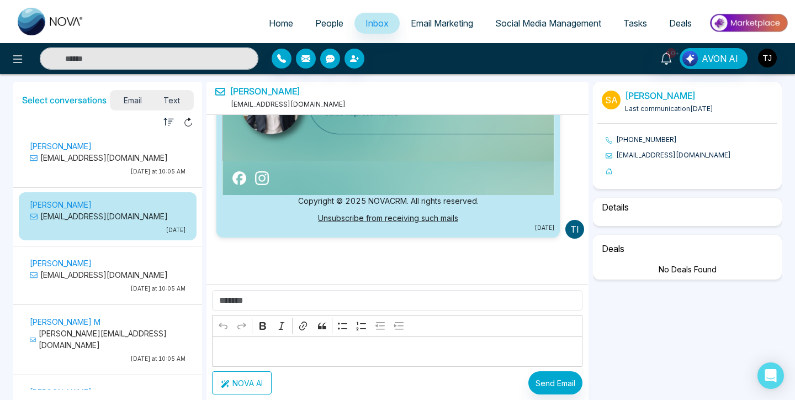
scroll to position [0, 0]
select select "*"
select select "********"
select select "*****"
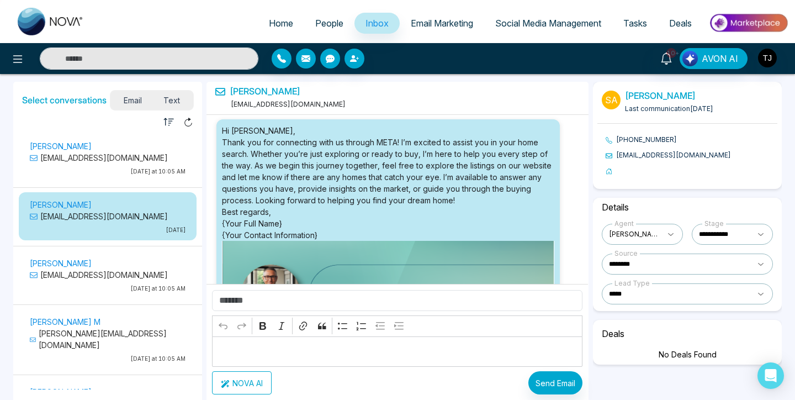
scroll to position [190, 0]
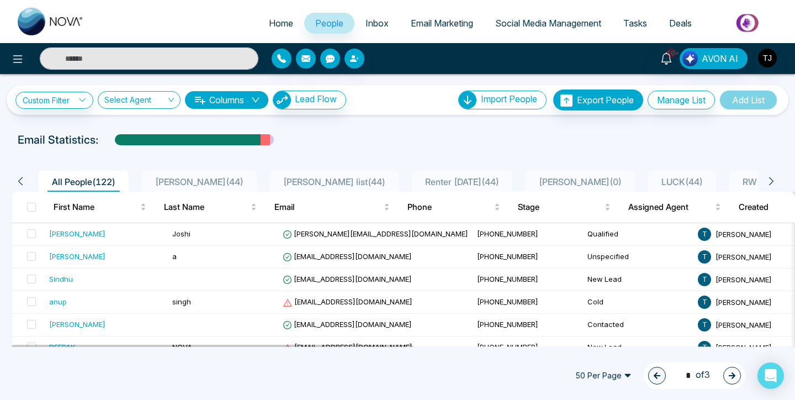
click at [473, 20] on link "Email Marketing" at bounding box center [442, 23] width 84 height 21
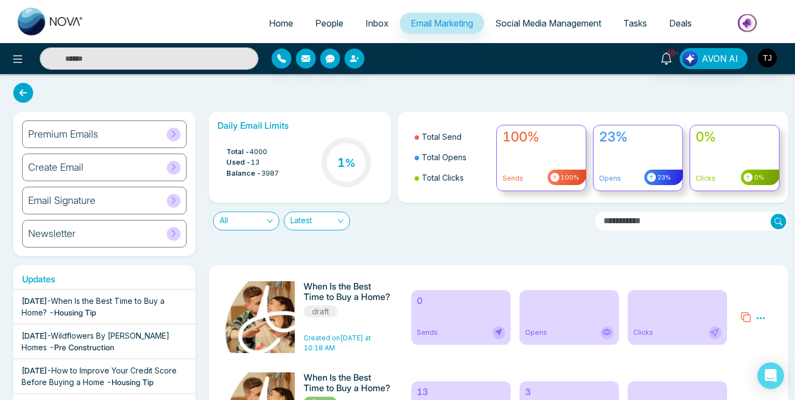
click at [427, 23] on span "Email Marketing" at bounding box center [442, 23] width 62 height 11
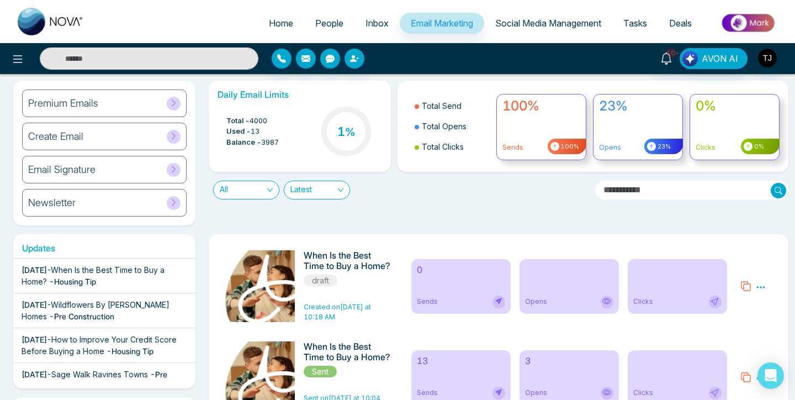
scroll to position [31, 0]
click at [117, 110] on div "Premium Emails" at bounding box center [104, 103] width 165 height 28
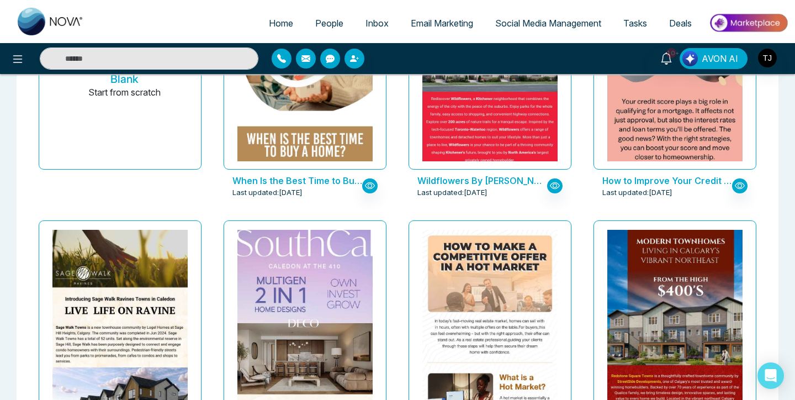
scroll to position [109, 0]
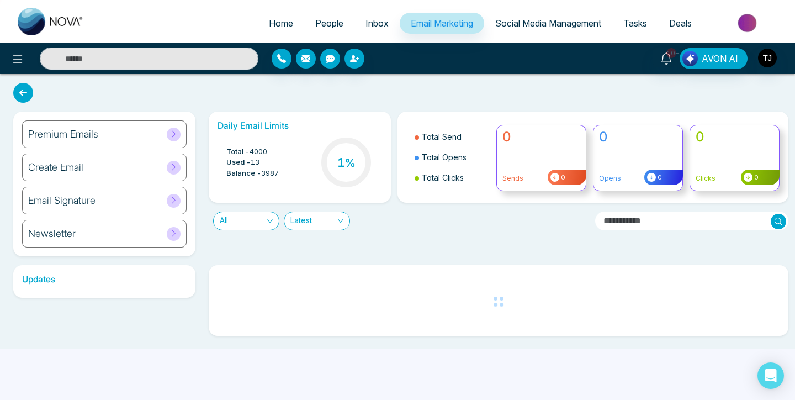
click at [64, 199] on h6 "Email Signature" at bounding box center [61, 200] width 67 height 12
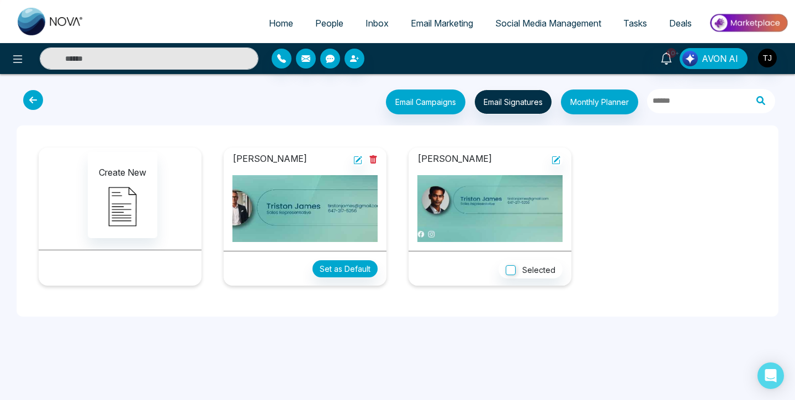
click at [362, 213] on img at bounding box center [304, 208] width 145 height 67
click at [33, 93] on icon at bounding box center [33, 100] width 20 height 20
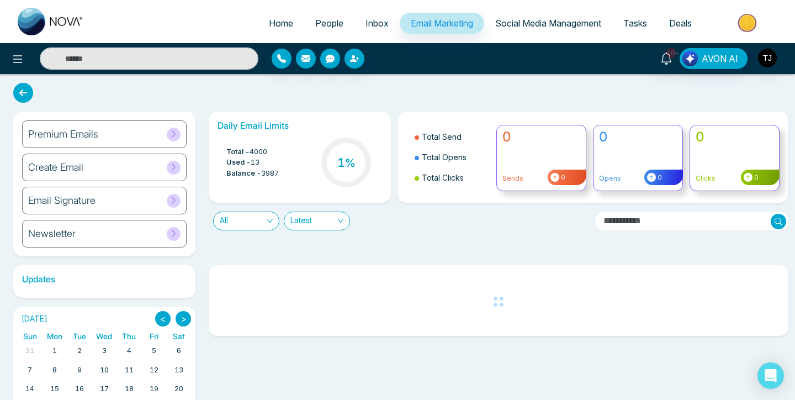
click at [75, 228] on div "Newsletter" at bounding box center [104, 234] width 165 height 28
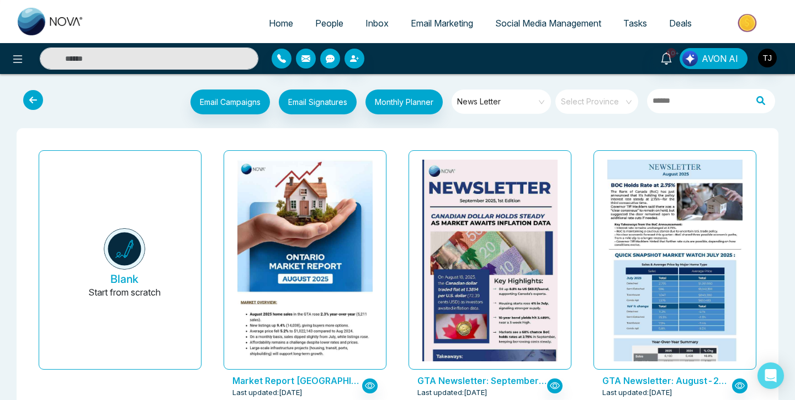
click at [435, 23] on span "Email Marketing" at bounding box center [442, 23] width 62 height 11
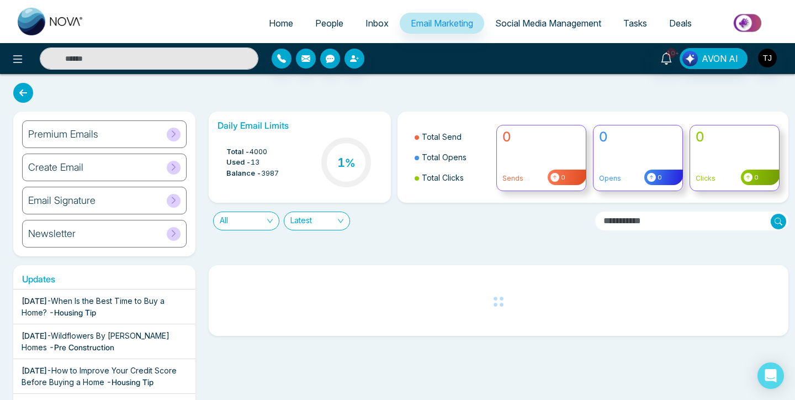
click at [534, 22] on span "Social Media Management" at bounding box center [548, 23] width 106 height 11
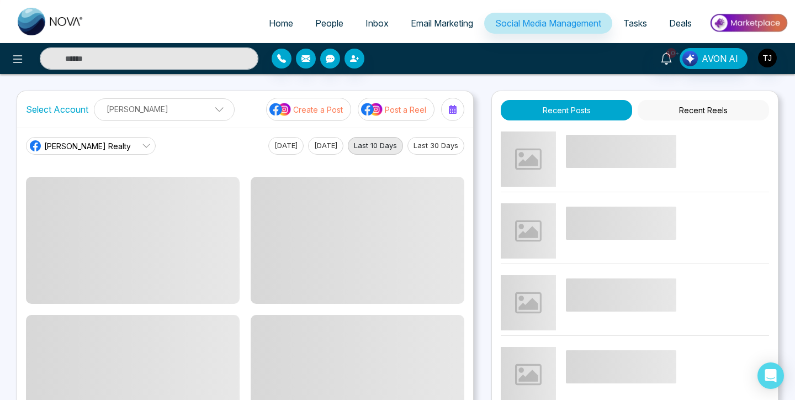
click at [626, 23] on span "Tasks" at bounding box center [635, 23] width 24 height 11
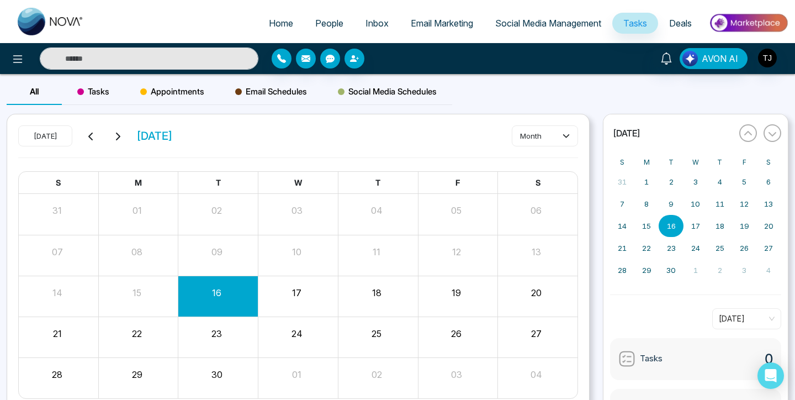
click at [526, 23] on span "Social Media Management" at bounding box center [548, 23] width 106 height 11
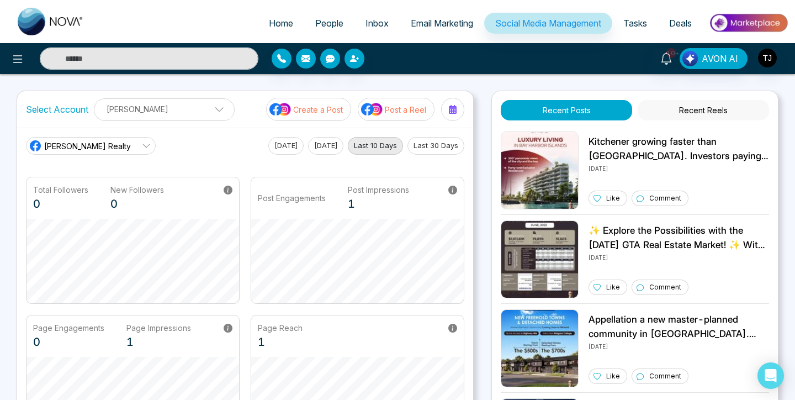
click at [626, 24] on span "Tasks" at bounding box center [635, 23] width 24 height 11
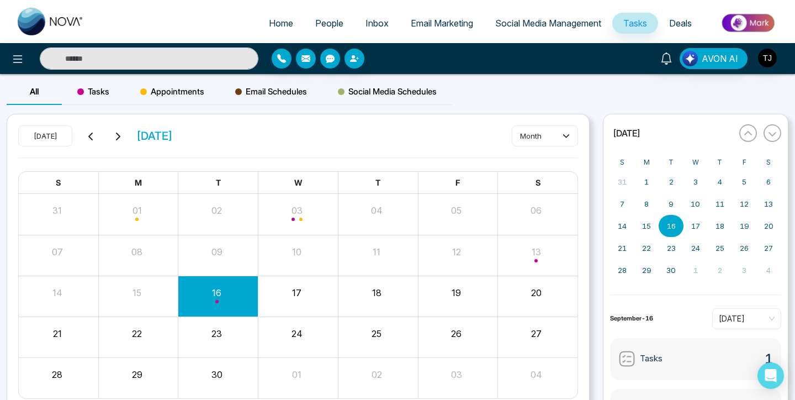
scroll to position [50, 0]
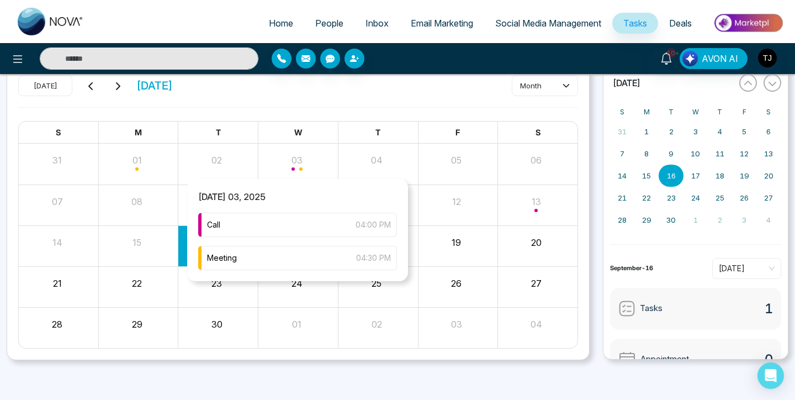
click at [282, 166] on div "Month View" at bounding box center [298, 163] width 80 height 27
click at [285, 224] on div "Call 04:00 PM" at bounding box center [297, 225] width 199 height 24
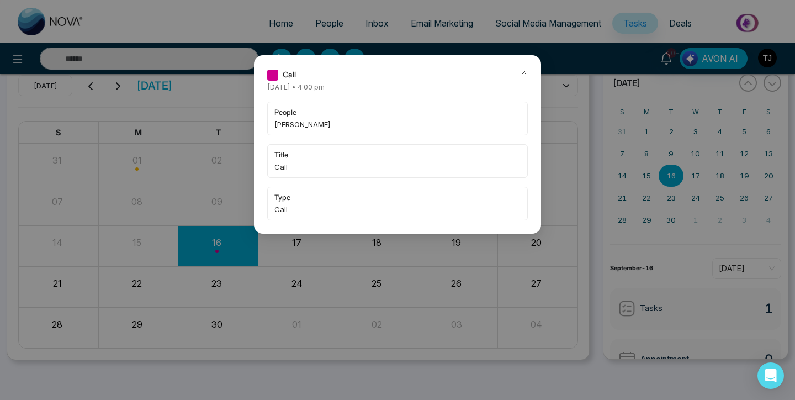
click at [282, 126] on span "[PERSON_NAME]" at bounding box center [397, 124] width 246 height 11
copy span "[PERSON_NAME]"
click at [326, 22] on div "Call [DATE] • 4:00 pm people Alin S title Call type Call" at bounding box center [397, 200] width 795 height 400
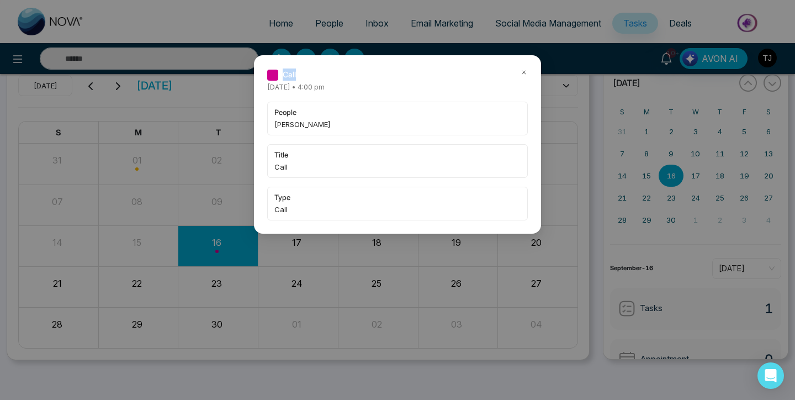
click at [326, 22] on div "Call [DATE] • 4:00 pm people Alin S title Call type Call" at bounding box center [397, 200] width 795 height 400
click at [525, 71] on icon at bounding box center [524, 72] width 8 height 8
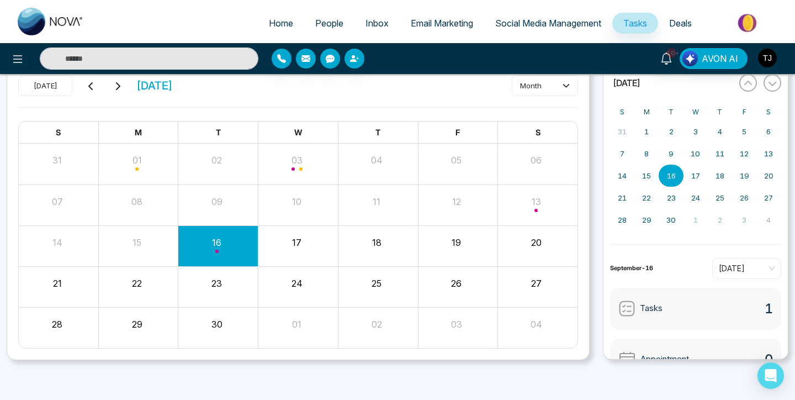
drag, startPoint x: 287, startPoint y: 18, endPoint x: 298, endPoint y: 18, distance: 10.5
click at [287, 18] on link "Home" at bounding box center [281, 23] width 46 height 21
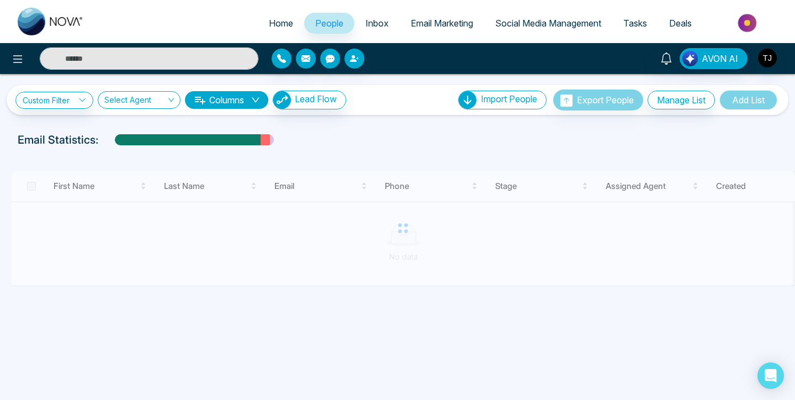
click at [149, 62] on input "text" at bounding box center [149, 58] width 219 height 22
paste input "******"
type input "******"
click at [149, 62] on input "******" at bounding box center [149, 58] width 219 height 22
type input "******"
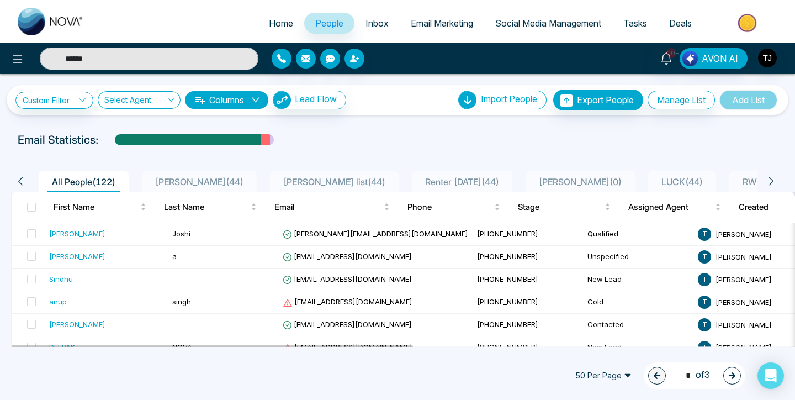
click at [149, 62] on input "******" at bounding box center [149, 58] width 219 height 22
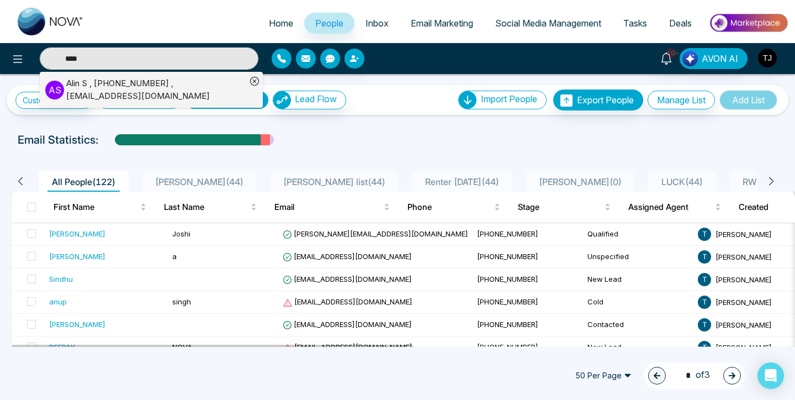
paste input "**"
type input "******"
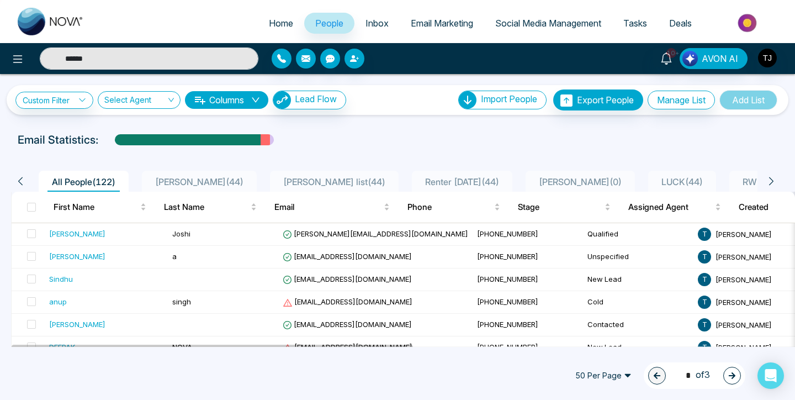
click at [125, 60] on input "******" at bounding box center [149, 58] width 219 height 22
paste input "******"
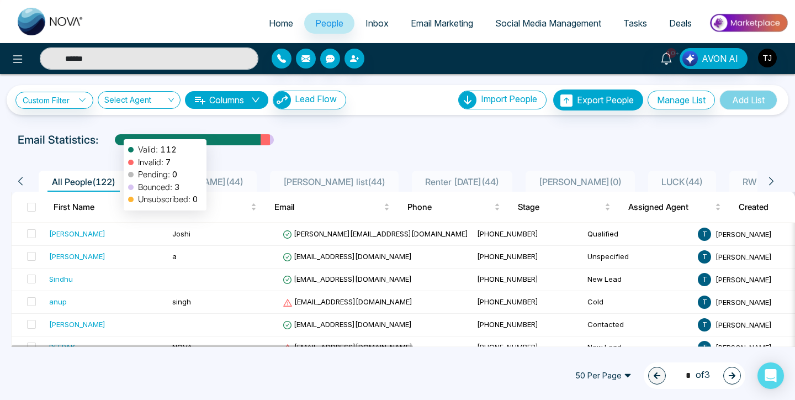
type input "******"
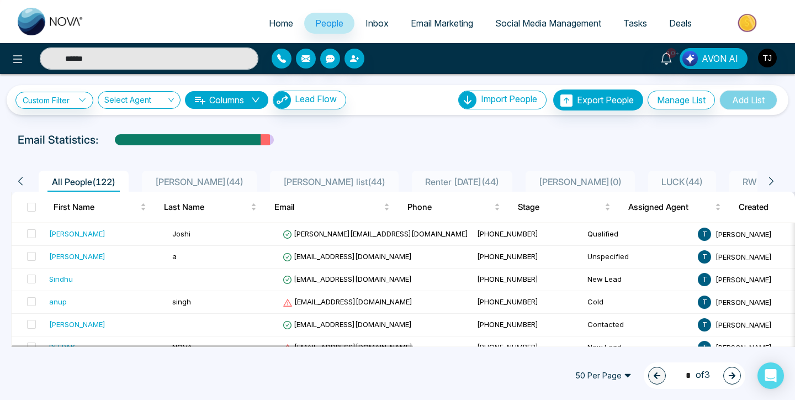
click at [110, 123] on div "Custom Filter Choose a filter Cancel Apply Select Agent Columns Lead Flow Impor…" at bounding box center [397, 210] width 795 height 273
type input "******"
click at [120, 60] on input "******" at bounding box center [149, 58] width 219 height 22
type input "*"
type input "******"
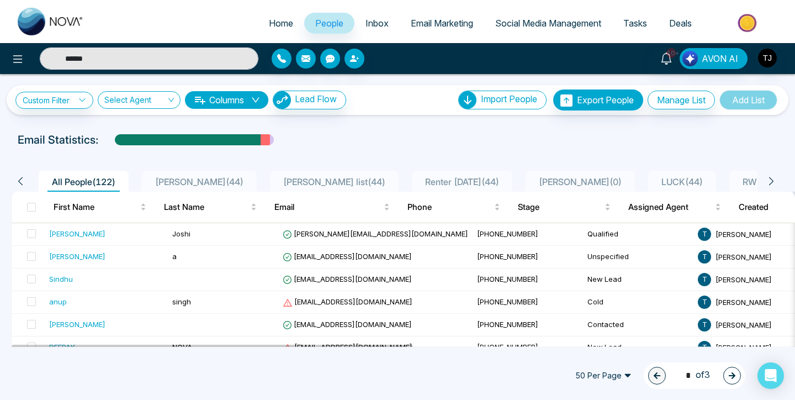
click at [128, 60] on input "******" at bounding box center [149, 58] width 219 height 22
type input "******"
click at [214, 59] on input "******" at bounding box center [149, 58] width 219 height 22
click at [214, 59] on input "text" at bounding box center [149, 58] width 219 height 22
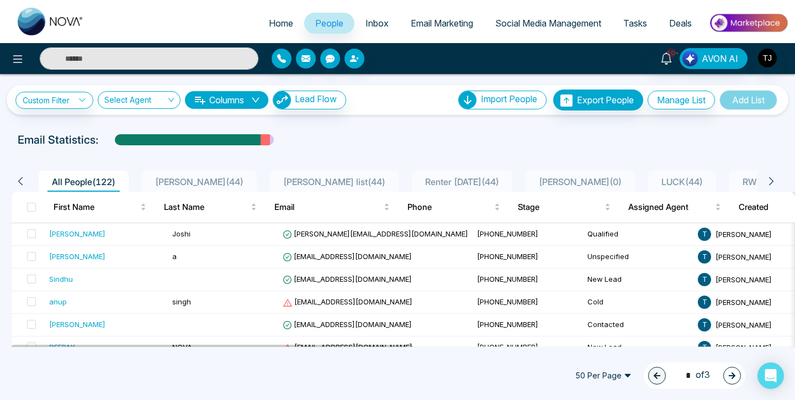
click at [214, 59] on input "text" at bounding box center [149, 58] width 219 height 22
type input "*******"
click at [141, 65] on input "*******" at bounding box center [149, 58] width 219 height 22
click at [141, 65] on input "text" at bounding box center [149, 58] width 219 height 22
type input "*****"
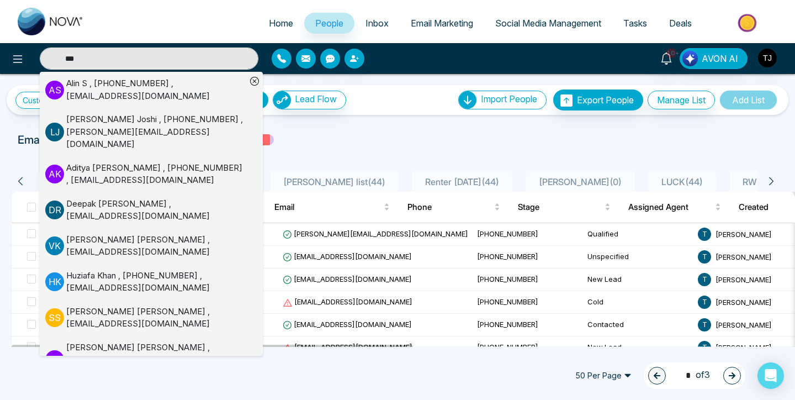
type input "****"
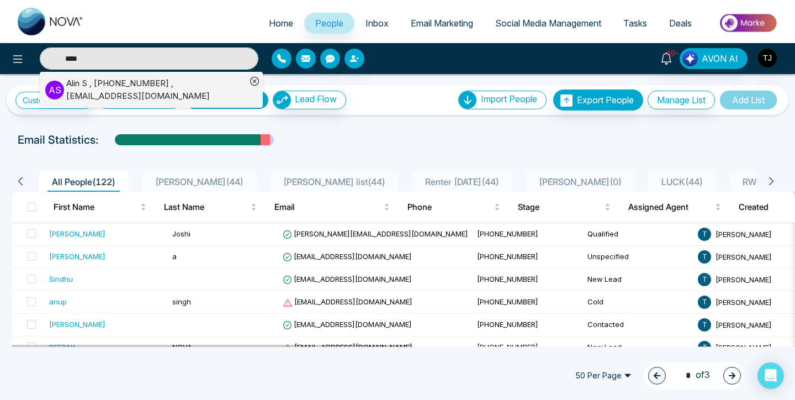
click at [209, 55] on input "****" at bounding box center [149, 58] width 219 height 22
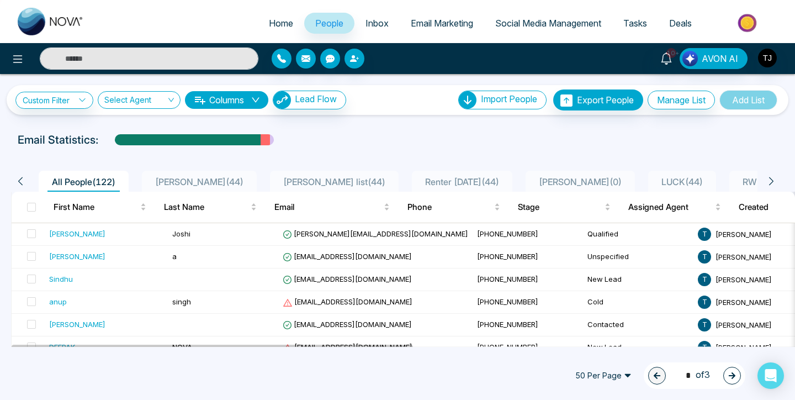
click at [209, 55] on input "text" at bounding box center [149, 58] width 219 height 22
click at [683, 15] on link "Deals" at bounding box center [680, 23] width 45 height 21
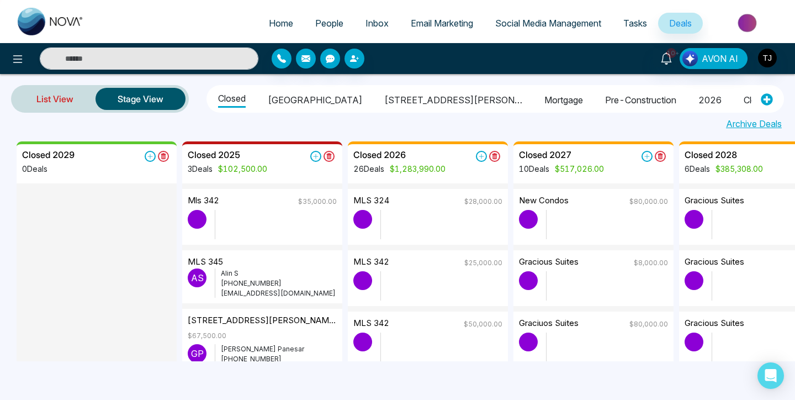
click at [57, 89] on link "List View" at bounding box center [54, 99] width 81 height 27
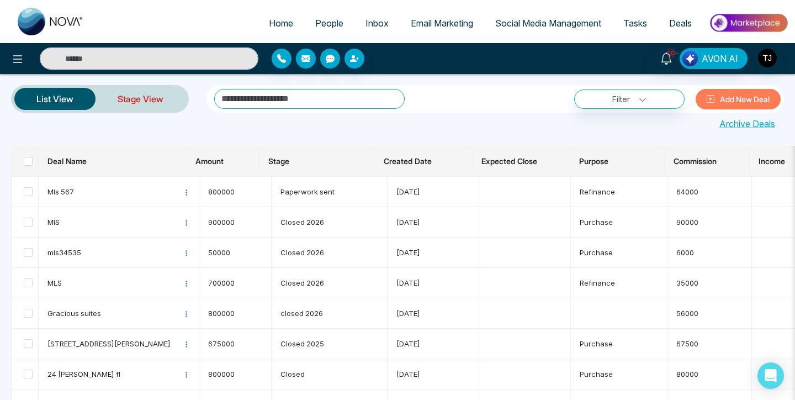
click at [126, 98] on link "Stage View" at bounding box center [141, 99] width 90 height 27
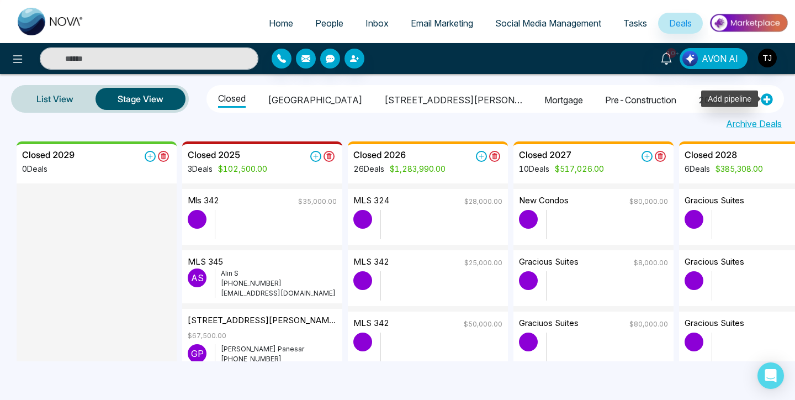
click at [767, 94] on icon at bounding box center [768, 100] width 12 height 12
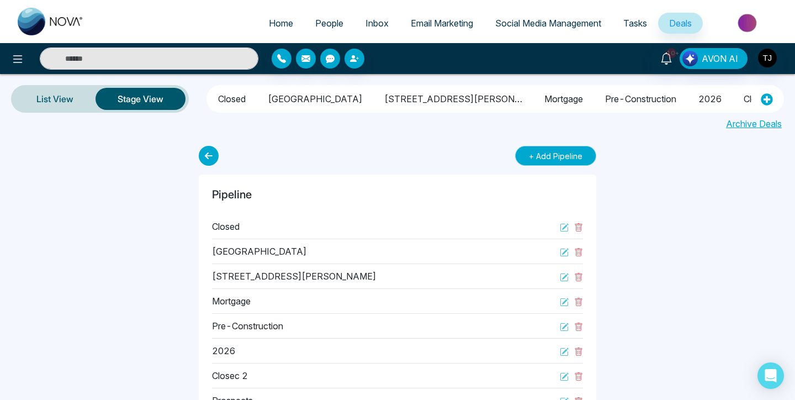
click at [539, 160] on button "+ Add Pipeline" at bounding box center [555, 156] width 81 height 20
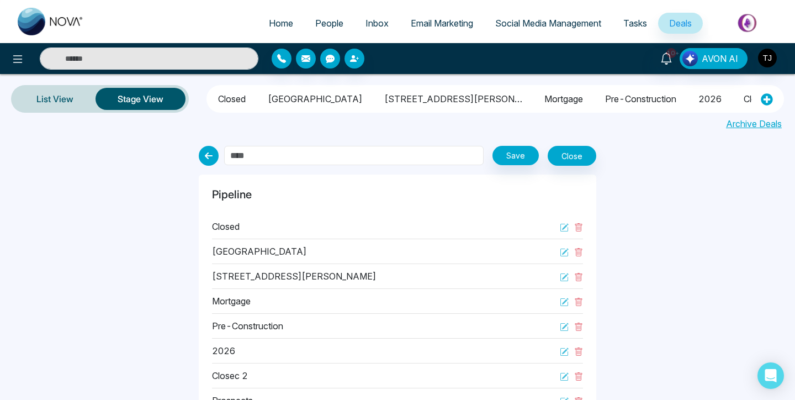
click at [284, 161] on input "text" at bounding box center [354, 155] width 260 height 19
type input "*"
type input "****"
click at [508, 161] on button "Save" at bounding box center [516, 155] width 46 height 19
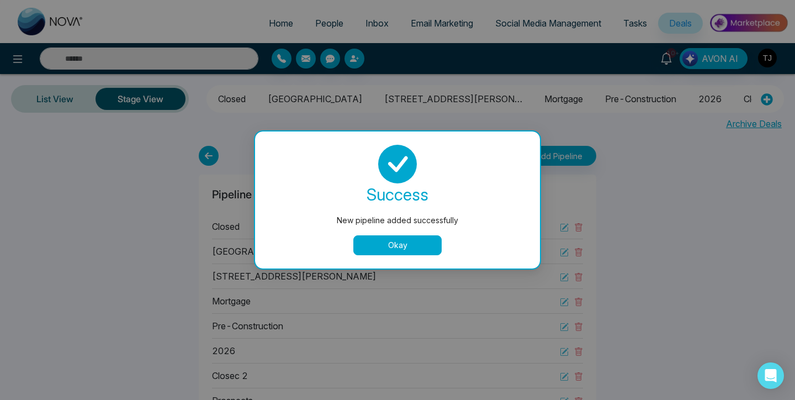
click at [417, 249] on button "Okay" at bounding box center [397, 245] width 88 height 20
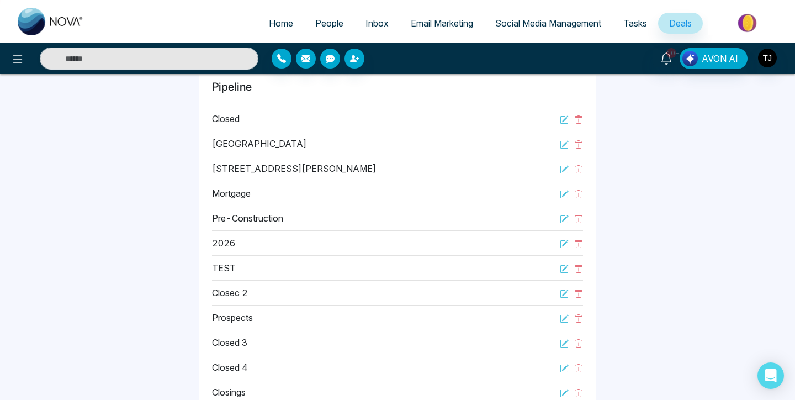
scroll to position [104, 0]
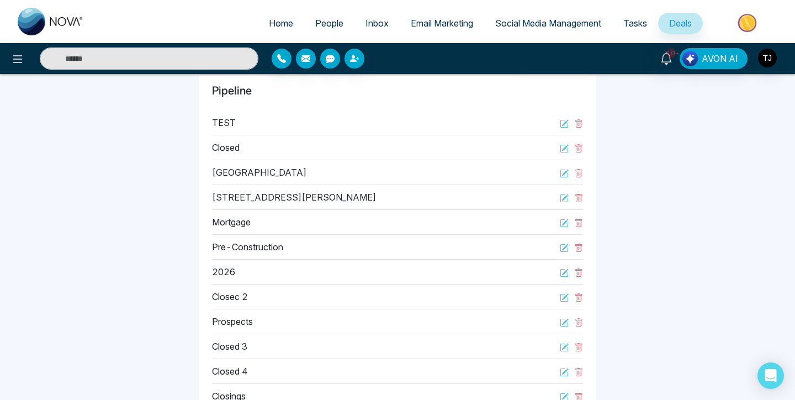
click at [671, 17] on link "Deals" at bounding box center [680, 23] width 45 height 21
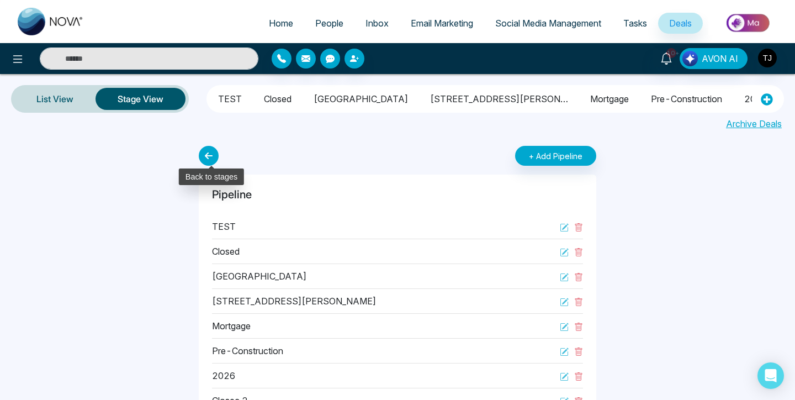
click at [210, 155] on icon at bounding box center [209, 156] width 20 height 20
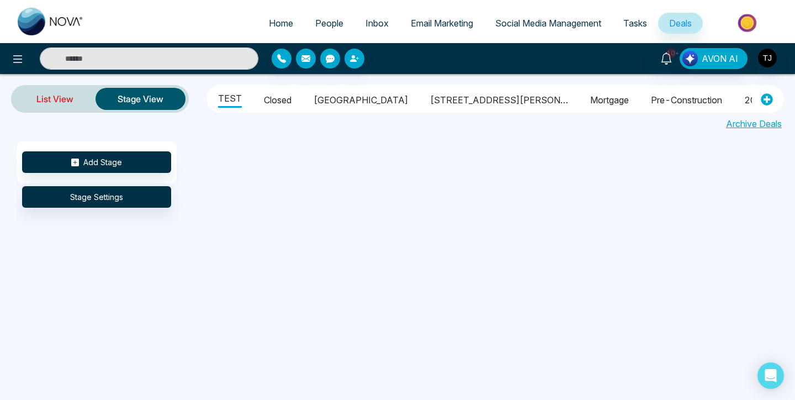
click at [60, 105] on link "List View" at bounding box center [54, 99] width 81 height 27
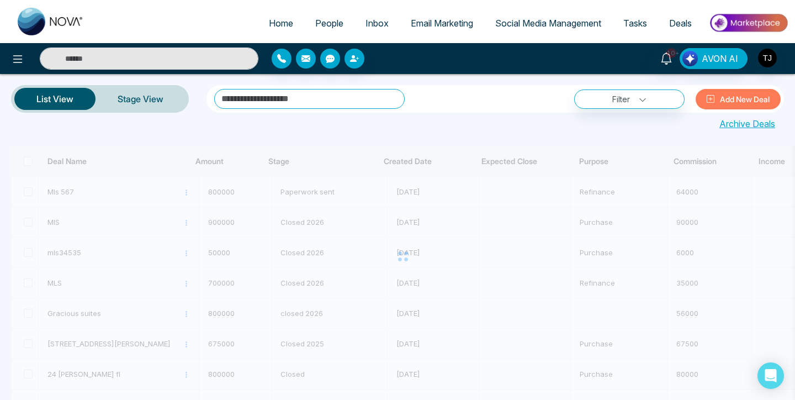
click at [731, 102] on button "Add New Deal" at bounding box center [738, 99] width 85 height 20
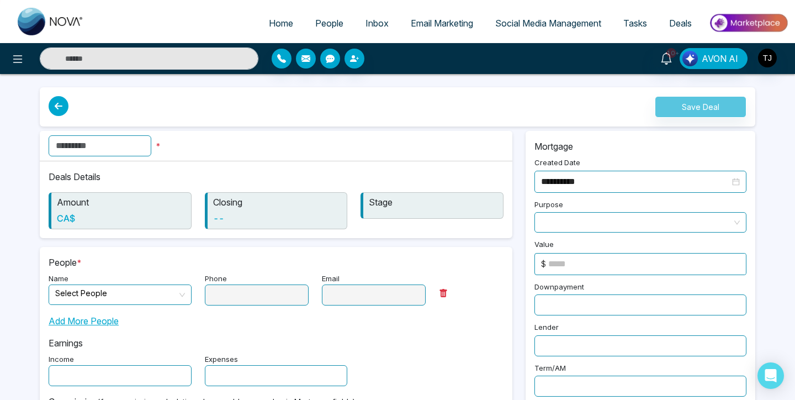
click at [119, 135] on input "text" at bounding box center [100, 145] width 103 height 21
type input "********"
click at [101, 224] on div "Amount CA$" at bounding box center [120, 210] width 143 height 37
click at [101, 218] on h6 "CA$" at bounding box center [121, 218] width 129 height 10
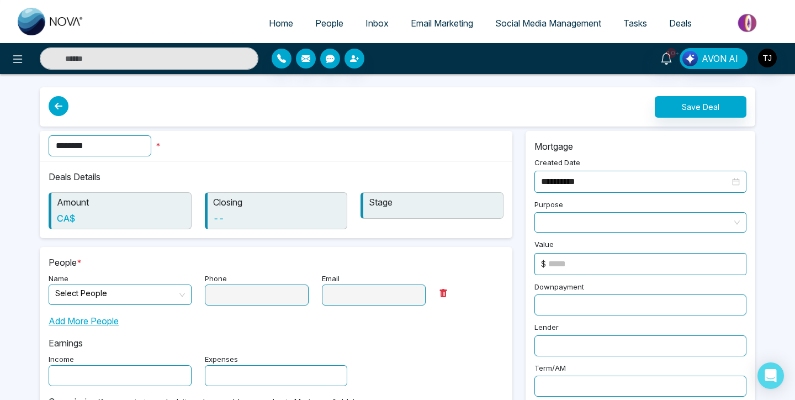
click at [67, 219] on h6 "CA$" at bounding box center [121, 218] width 129 height 10
click at [83, 217] on h6 "CA$" at bounding box center [121, 218] width 129 height 10
click at [144, 304] on span at bounding box center [116, 294] width 122 height 19
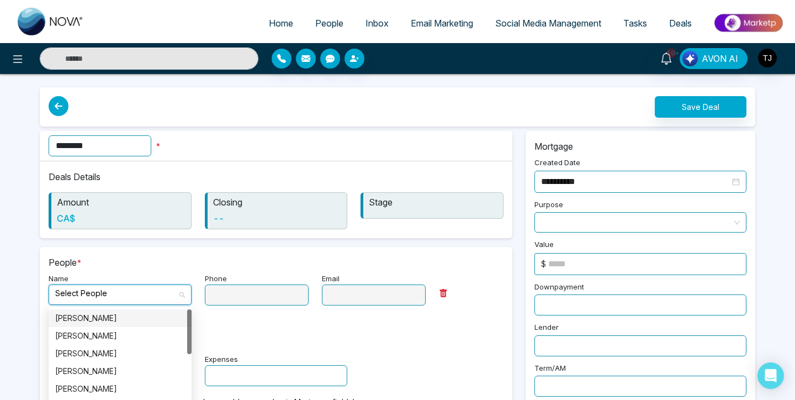
click at [135, 323] on div "[PERSON_NAME]" at bounding box center [120, 318] width 130 height 12
type input "**********"
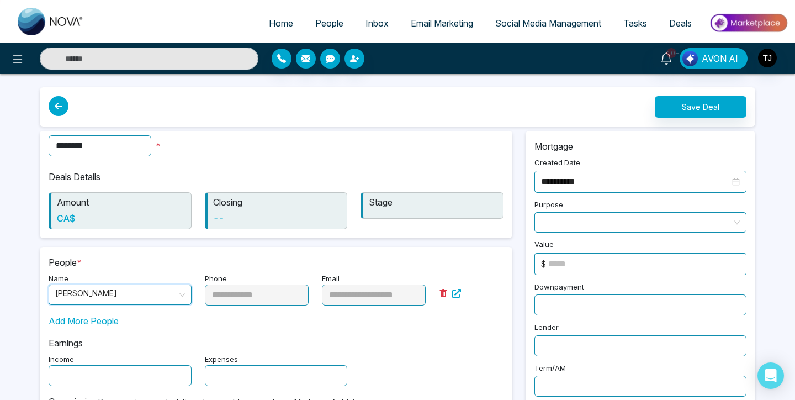
scroll to position [56, 0]
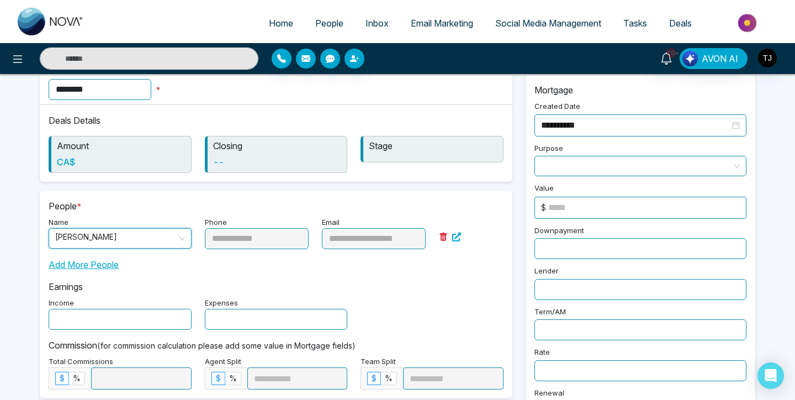
click at [168, 325] on input "text" at bounding box center [120, 319] width 143 height 21
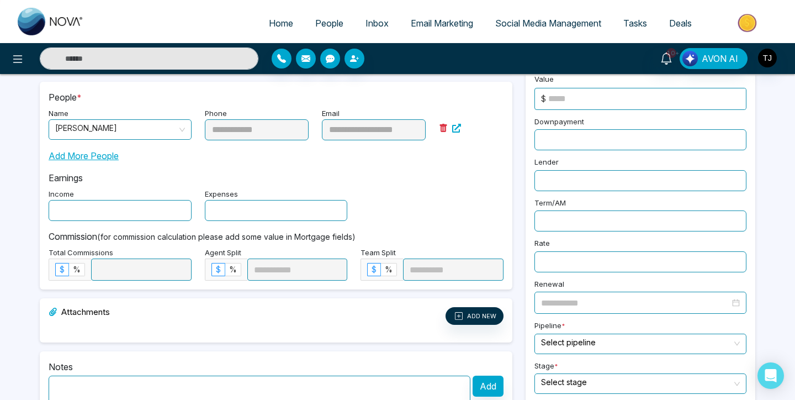
scroll to position [167, 0]
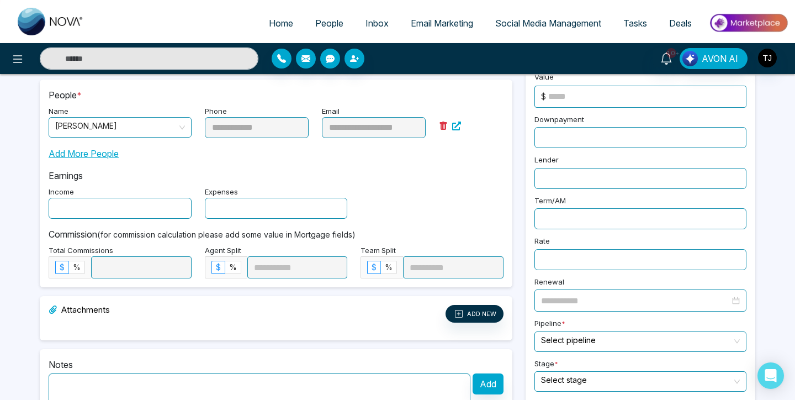
click at [142, 214] on input "text" at bounding box center [120, 208] width 143 height 21
type input "*"
click at [293, 165] on div "Earnings Income Expenses" at bounding box center [276, 189] width 455 height 59
click at [75, 269] on span "%" at bounding box center [77, 266] width 8 height 9
click at [57, 269] on label "$" at bounding box center [62, 267] width 14 height 13
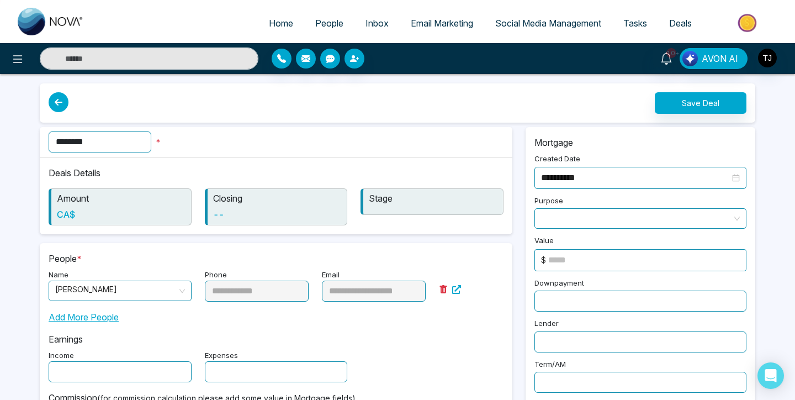
scroll to position [0, 0]
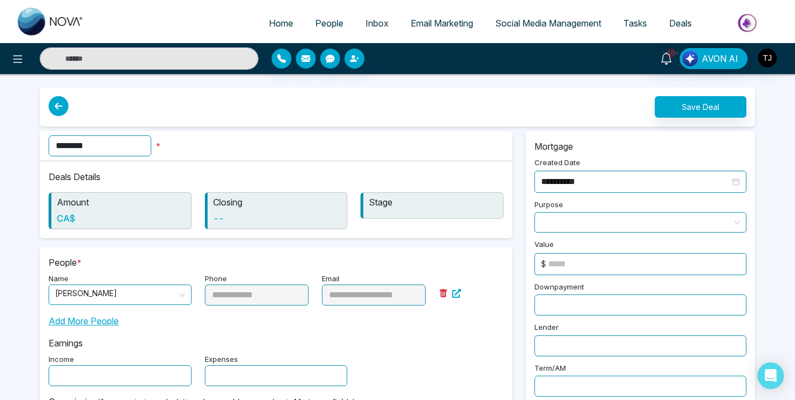
click at [138, 221] on h6 "CA$" at bounding box center [121, 218] width 129 height 10
click at [129, 145] on input "********" at bounding box center [100, 145] width 103 height 21
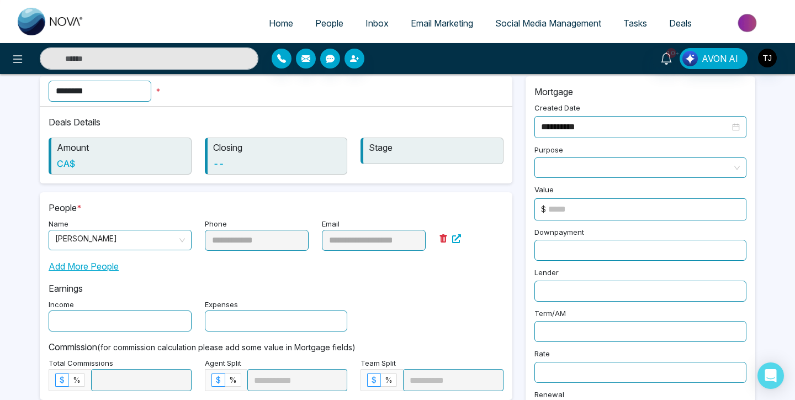
scroll to position [80, 0]
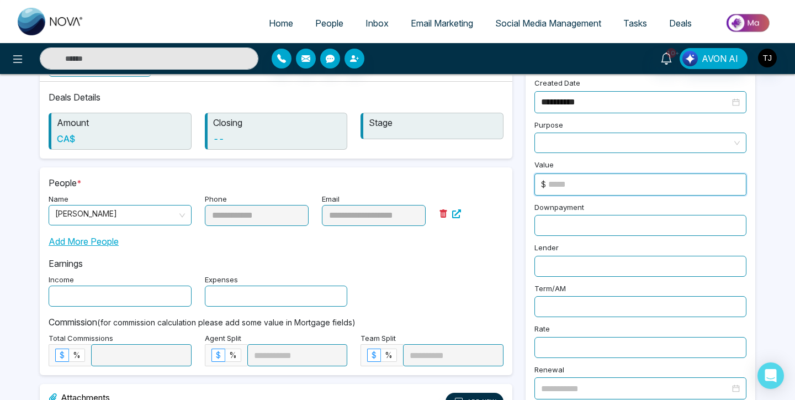
click at [613, 181] on input at bounding box center [647, 184] width 198 height 21
type input "*******"
click at [586, 203] on div "Downpayment" at bounding box center [640, 218] width 225 height 36
click at [575, 224] on input "text" at bounding box center [641, 225] width 212 height 21
type input "*"
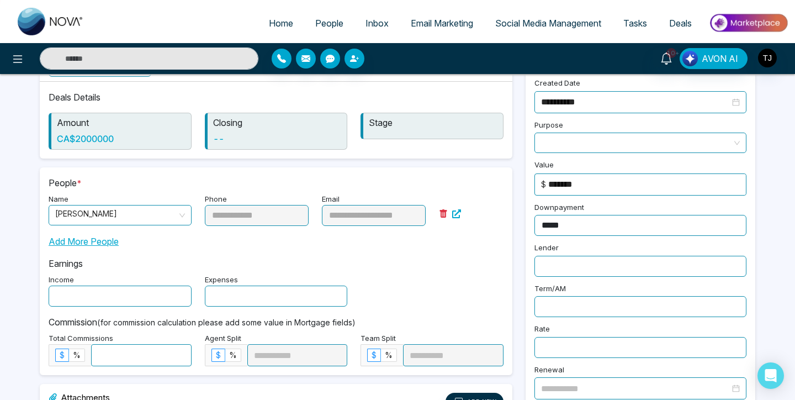
type input "*****"
click at [579, 256] on input "text" at bounding box center [641, 266] width 212 height 21
click at [570, 263] on input "text" at bounding box center [641, 266] width 212 height 21
click at [562, 298] on input "text" at bounding box center [641, 306] width 212 height 21
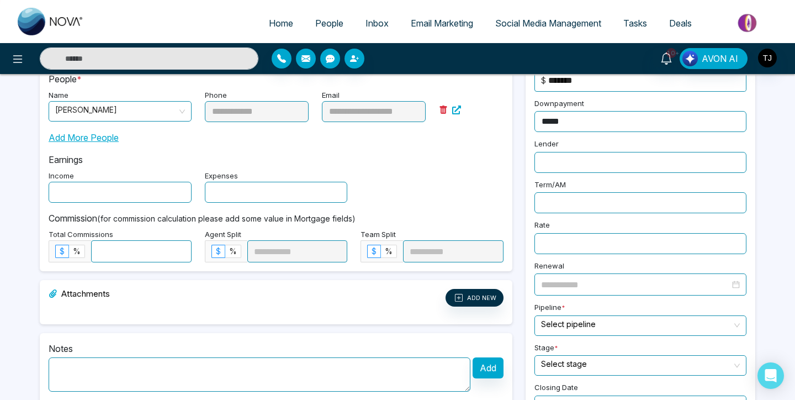
scroll to position [185, 0]
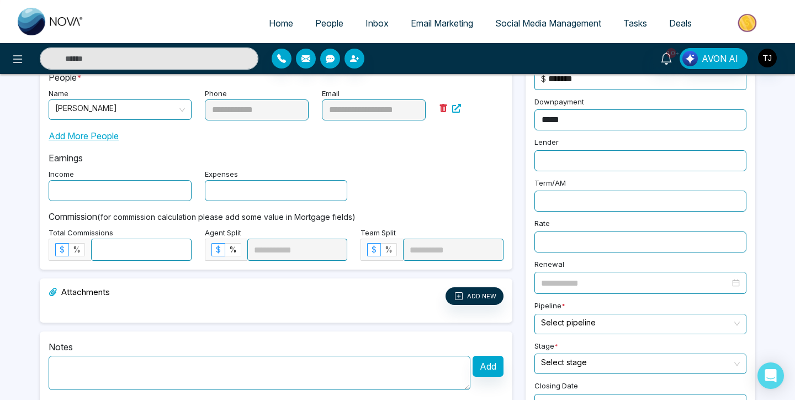
click at [564, 320] on input "search" at bounding box center [636, 322] width 191 height 17
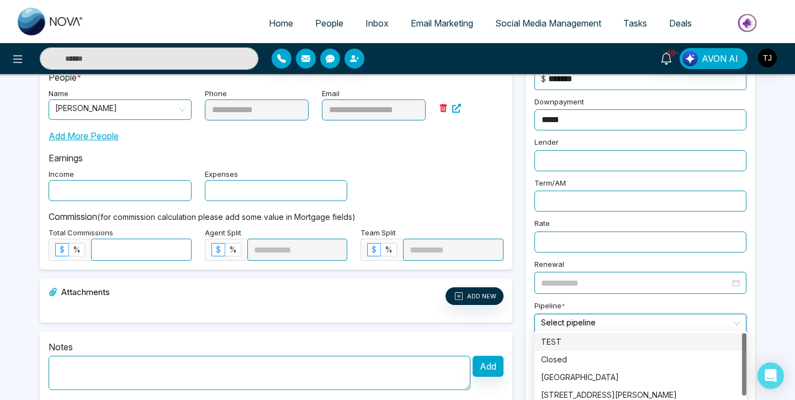
click at [564, 337] on div "TEST" at bounding box center [640, 342] width 199 height 12
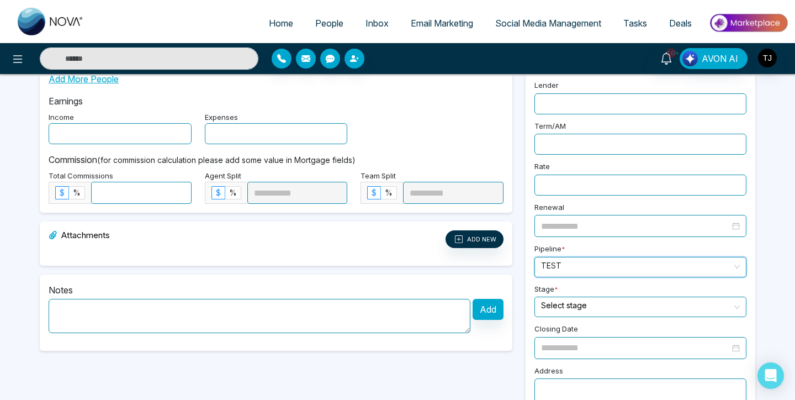
scroll to position [255, 0]
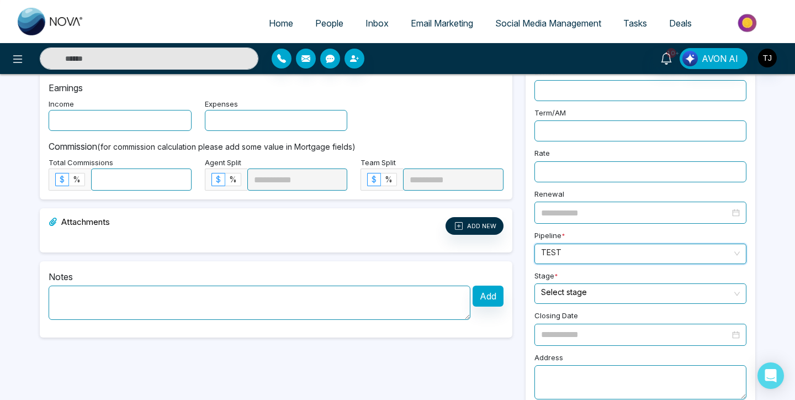
click at [573, 284] on input "search" at bounding box center [636, 292] width 191 height 17
click at [575, 292] on input "search" at bounding box center [636, 292] width 191 height 17
click at [630, 287] on input "search" at bounding box center [636, 292] width 191 height 17
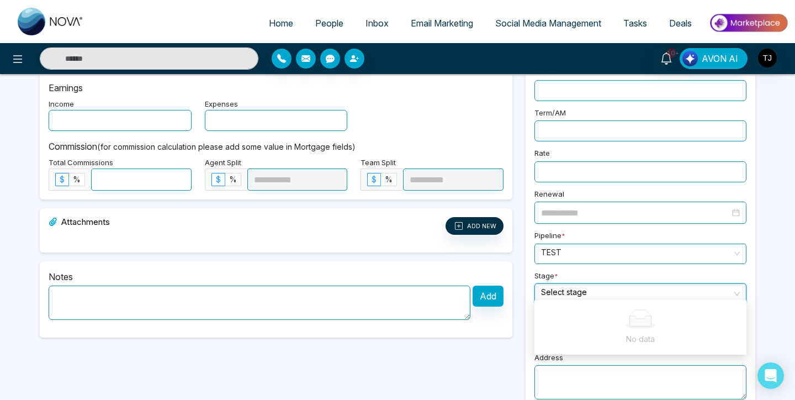
click at [630, 287] on input "search" at bounding box center [636, 292] width 191 height 17
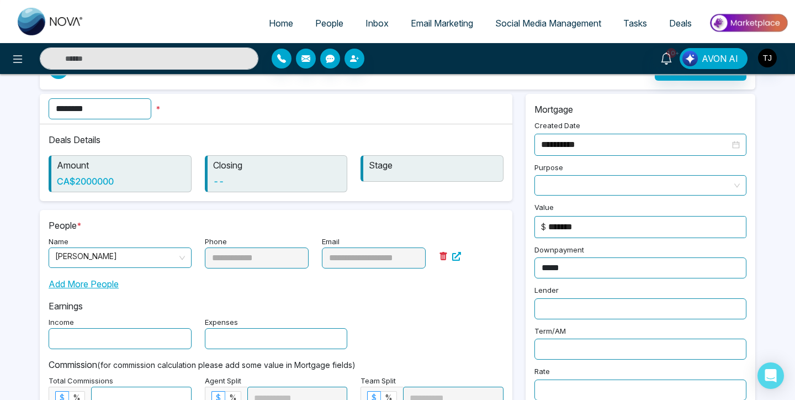
scroll to position [36, 0]
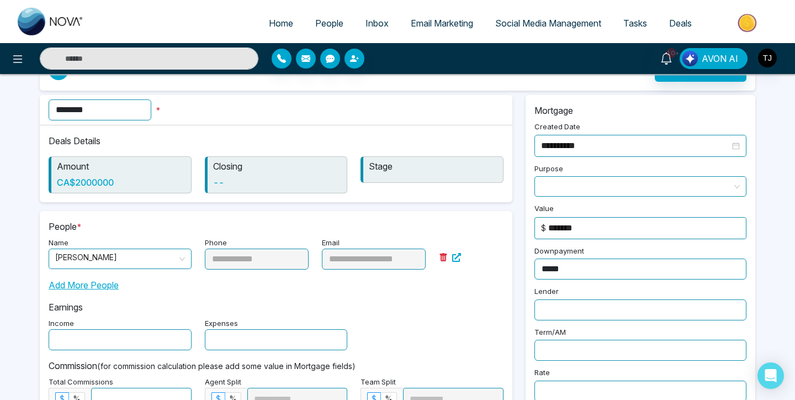
click at [261, 181] on h6 "--" at bounding box center [277, 182] width 129 height 10
click at [228, 182] on h6 "--" at bounding box center [277, 182] width 129 height 10
click at [150, 261] on span "[PERSON_NAME]" at bounding box center [120, 258] width 130 height 19
click at [131, 334] on input "text" at bounding box center [120, 339] width 143 height 21
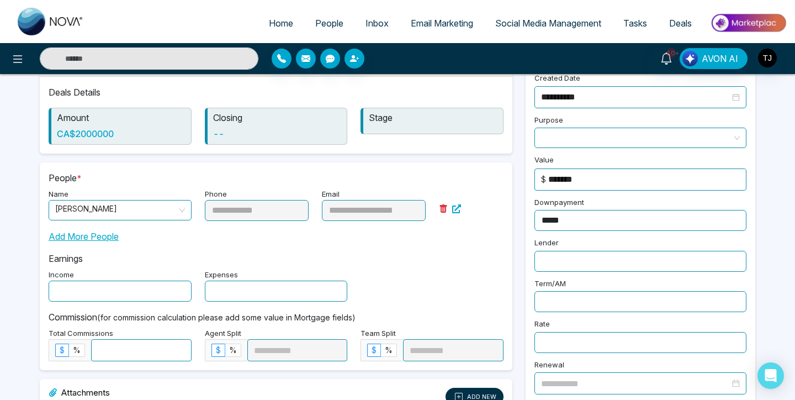
scroll to position [154, 0]
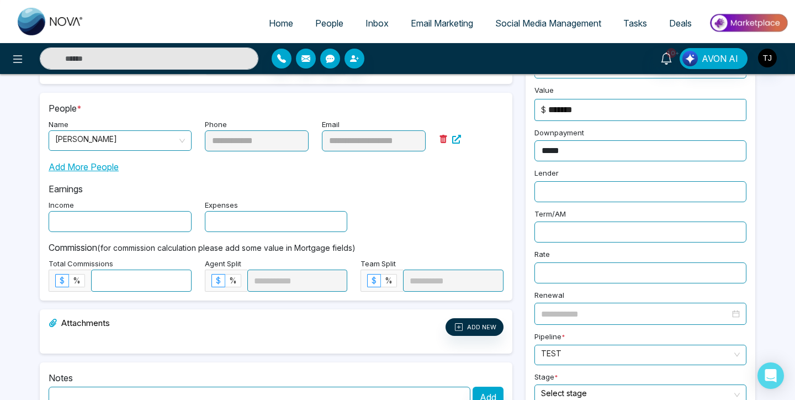
click at [135, 292] on div "**********" at bounding box center [276, 197] width 473 height 208
click at [140, 281] on input at bounding box center [141, 280] width 99 height 21
click at [167, 261] on div "Total Commissions $ % **" at bounding box center [120, 273] width 156 height 35
click at [72, 285] on label "%" at bounding box center [77, 280] width 16 height 13
type input "*"
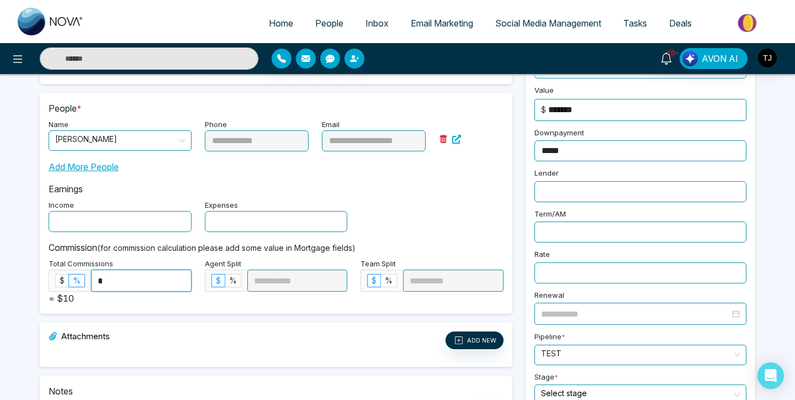
click at [123, 284] on input "*" at bounding box center [141, 280] width 99 height 21
type input "*"
type input "**"
click at [141, 306] on div "**********" at bounding box center [276, 203] width 473 height 221
click at [203, 326] on div "Attachments ADD NEW" at bounding box center [276, 344] width 473 height 44
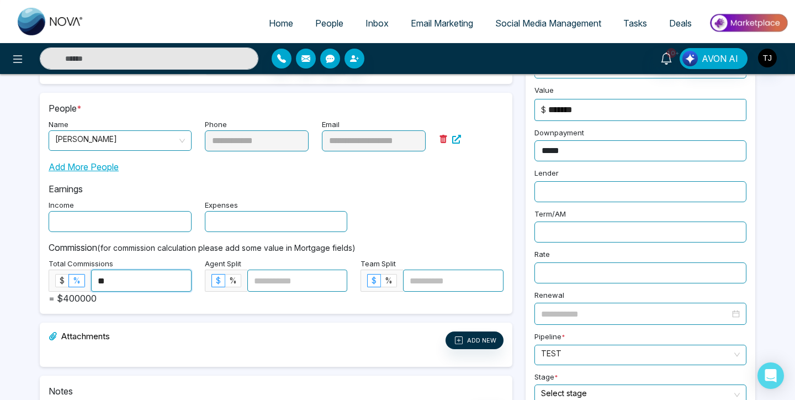
click at [181, 275] on input "**" at bounding box center [141, 280] width 99 height 21
type input "**"
click at [158, 318] on div "**********" at bounding box center [276, 243] width 486 height 532
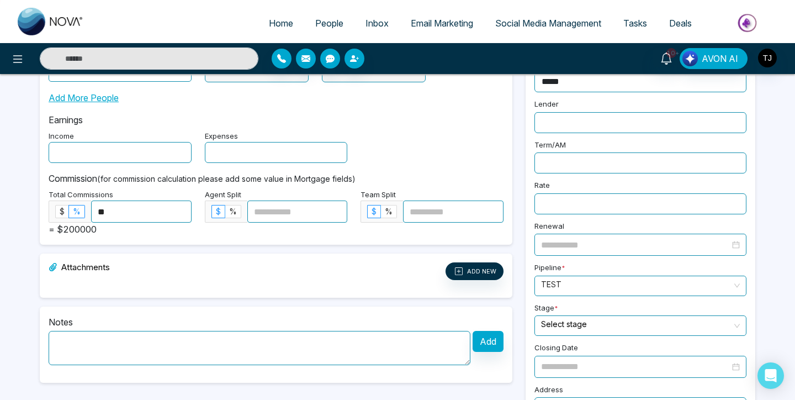
scroll to position [224, 0]
click at [393, 210] on label "%" at bounding box center [389, 210] width 16 height 13
click at [434, 208] on input at bounding box center [453, 210] width 99 height 21
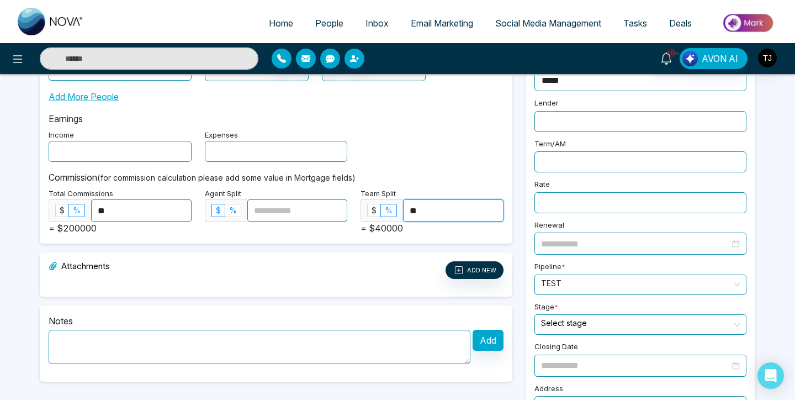
type input "**"
click at [228, 210] on label "%" at bounding box center [233, 210] width 16 height 13
click at [273, 212] on input at bounding box center [297, 210] width 99 height 21
type input "**"
click at [268, 249] on div "**********" at bounding box center [276, 173] width 486 height 532
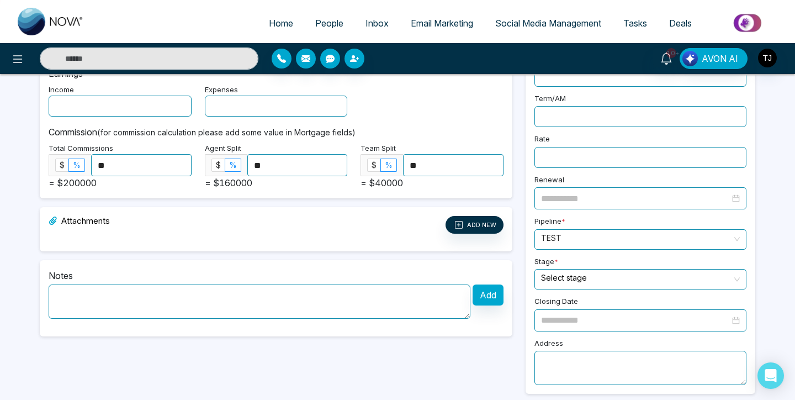
scroll to position [270, 0]
click at [289, 296] on textarea at bounding box center [260, 301] width 422 height 34
click at [593, 262] on div "Stage * Select stage" at bounding box center [640, 271] width 225 height 36
click at [593, 269] on input "search" at bounding box center [636, 277] width 191 height 17
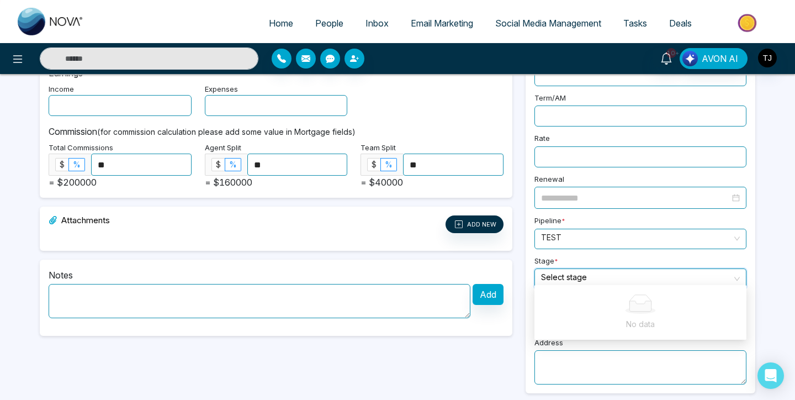
click at [593, 269] on input "search" at bounding box center [636, 277] width 191 height 17
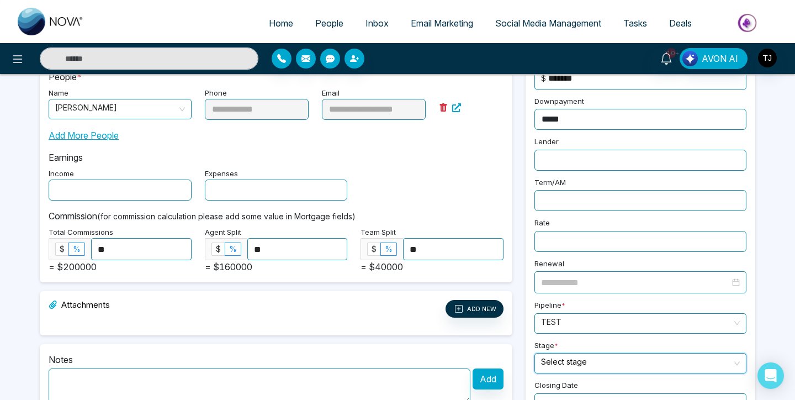
scroll to position [0, 0]
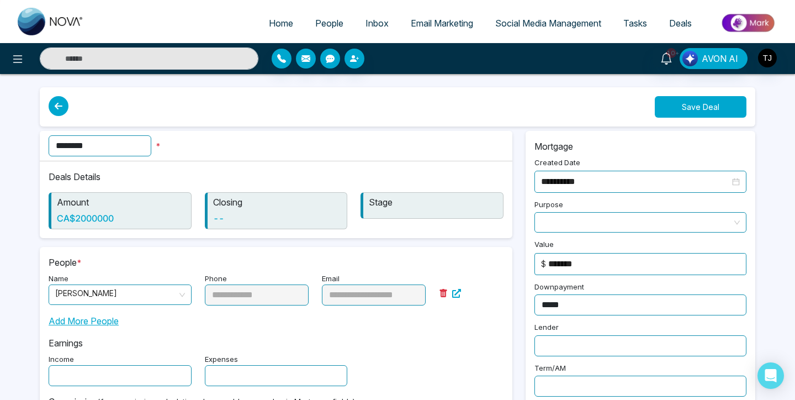
click at [685, 109] on button "Save Deal" at bounding box center [701, 107] width 92 height 22
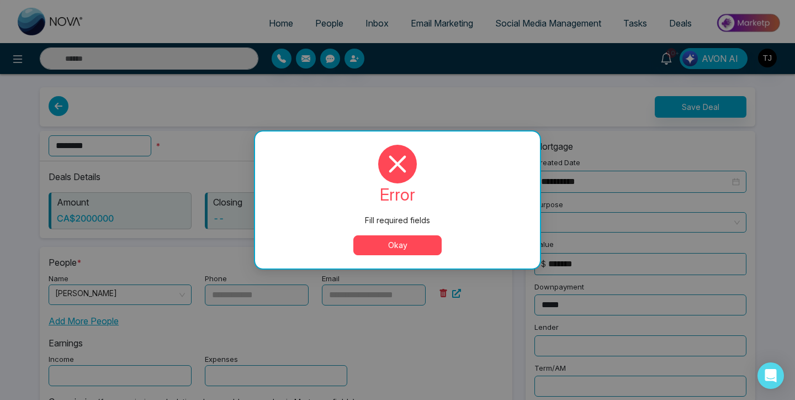
click at [410, 236] on button "Okay" at bounding box center [397, 245] width 88 height 20
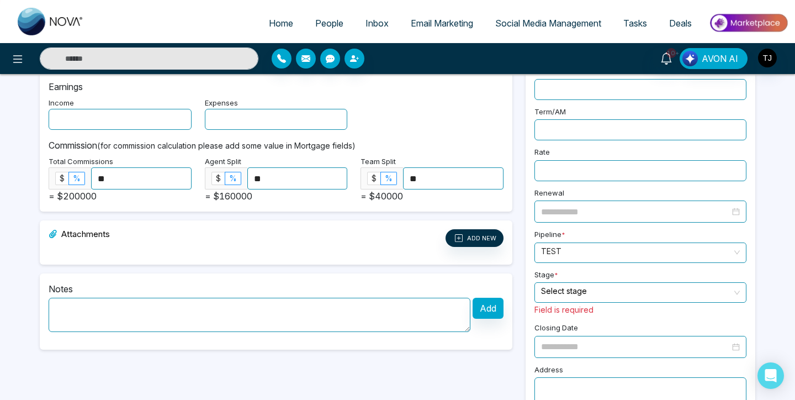
scroll to position [262, 0]
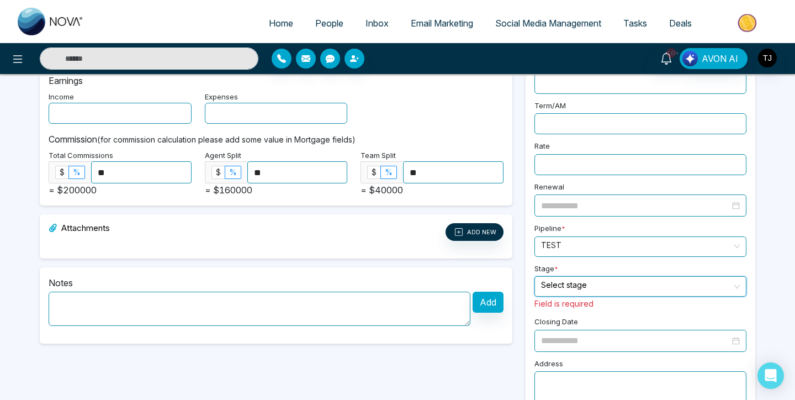
click at [598, 277] on input "search" at bounding box center [636, 285] width 191 height 17
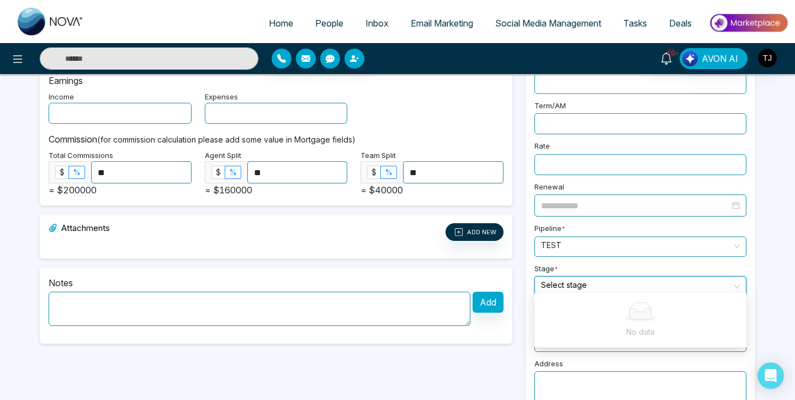
click at [598, 277] on input "search" at bounding box center [636, 285] width 191 height 17
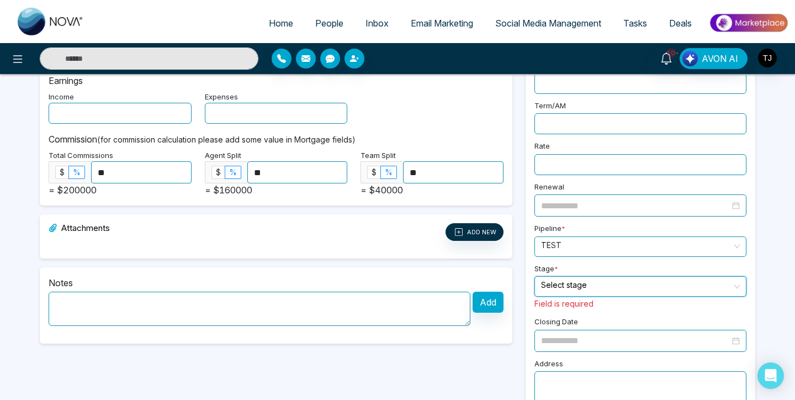
click at [716, 277] on input "search" at bounding box center [636, 285] width 191 height 17
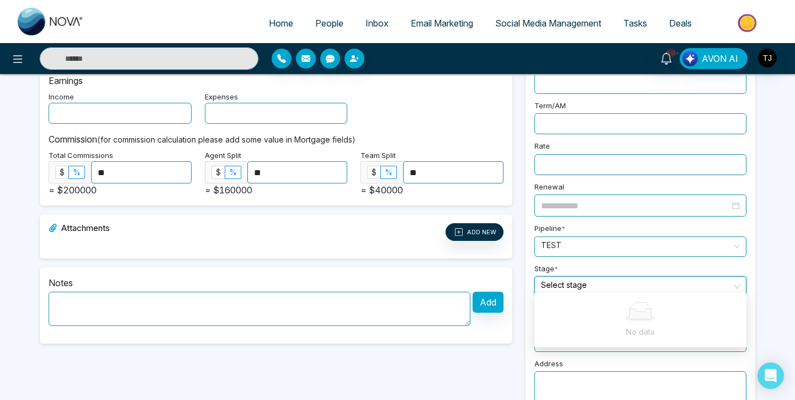
click at [689, 237] on span "TEST" at bounding box center [640, 246] width 199 height 19
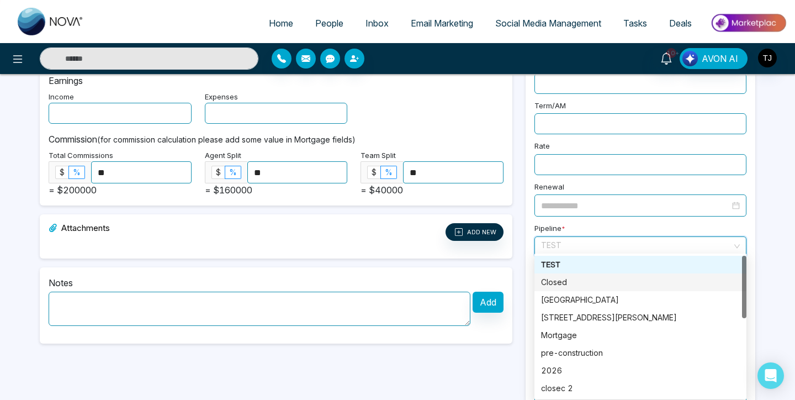
click at [643, 278] on div "Closed" at bounding box center [640, 282] width 199 height 12
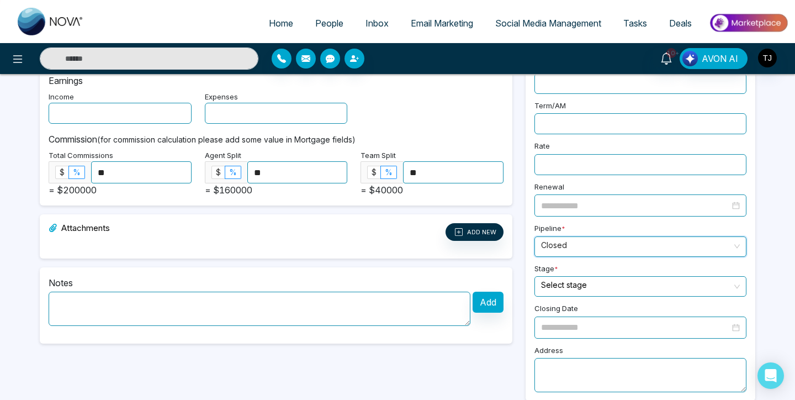
click at [647, 281] on input "search" at bounding box center [636, 285] width 191 height 17
